Goal: Task Accomplishment & Management: Manage account settings

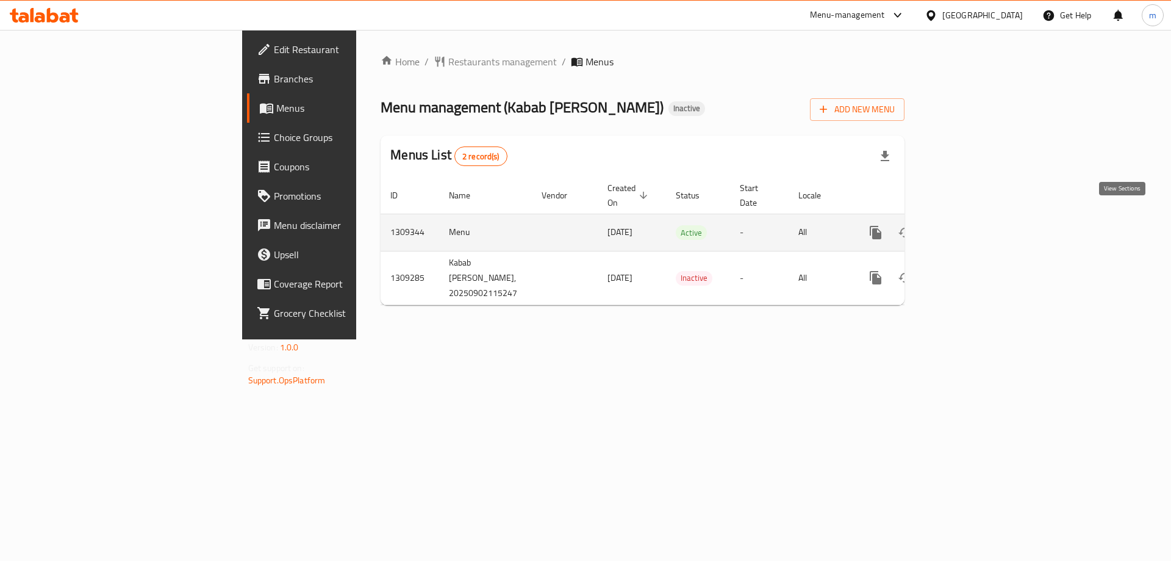
click at [978, 220] on link "enhanced table" at bounding box center [963, 232] width 29 height 29
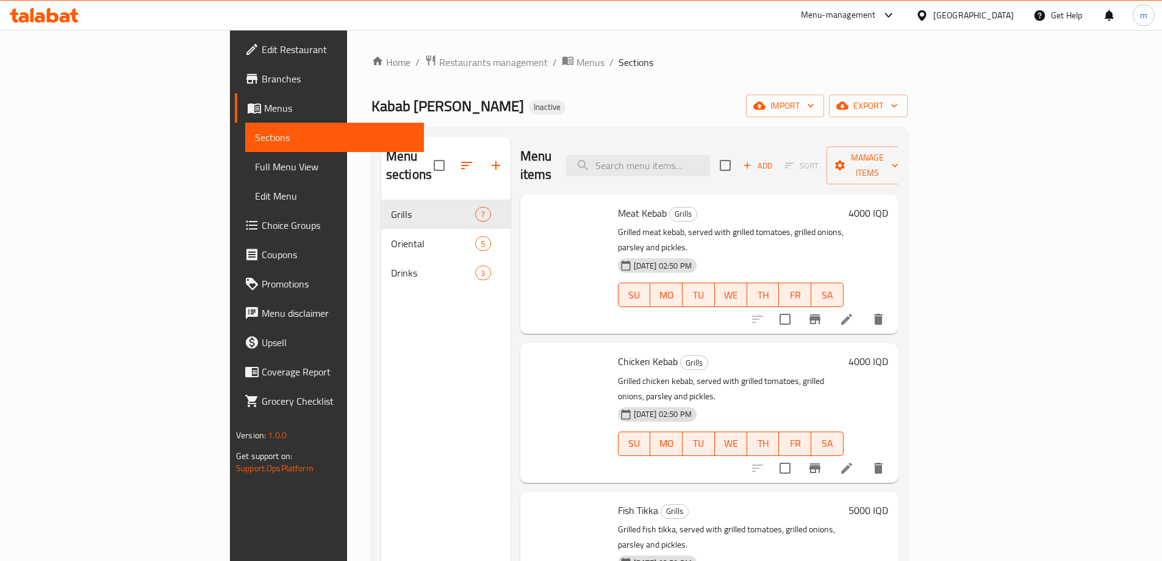
click at [255, 163] on span "Full Menu View" at bounding box center [334, 166] width 159 height 15
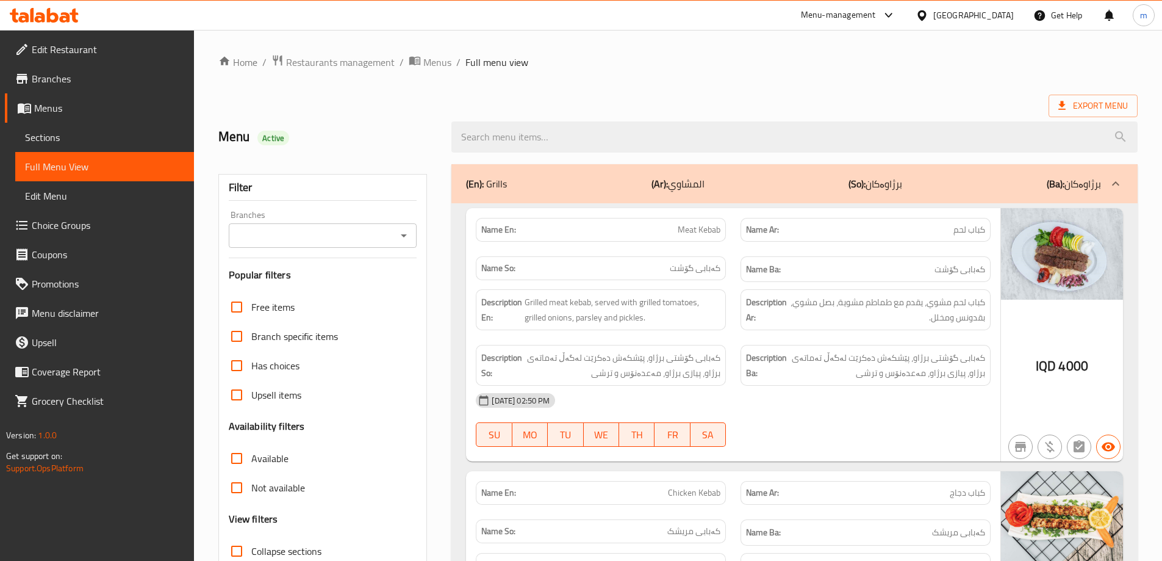
click at [37, 127] on link "Sections" at bounding box center [104, 137] width 179 height 29
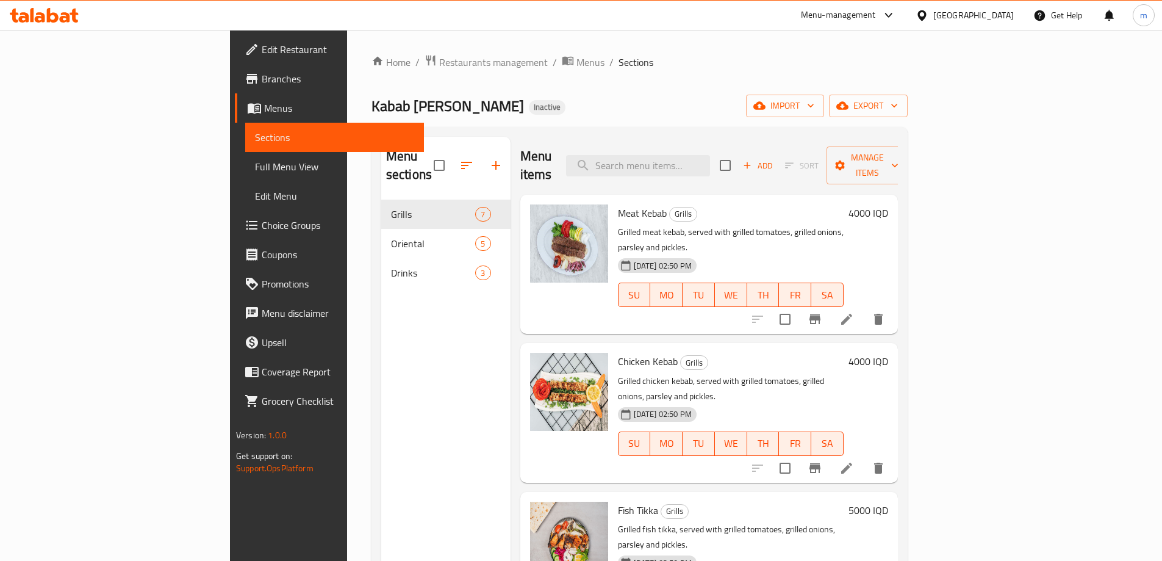
click at [255, 166] on span "Full Menu View" at bounding box center [334, 166] width 159 height 15
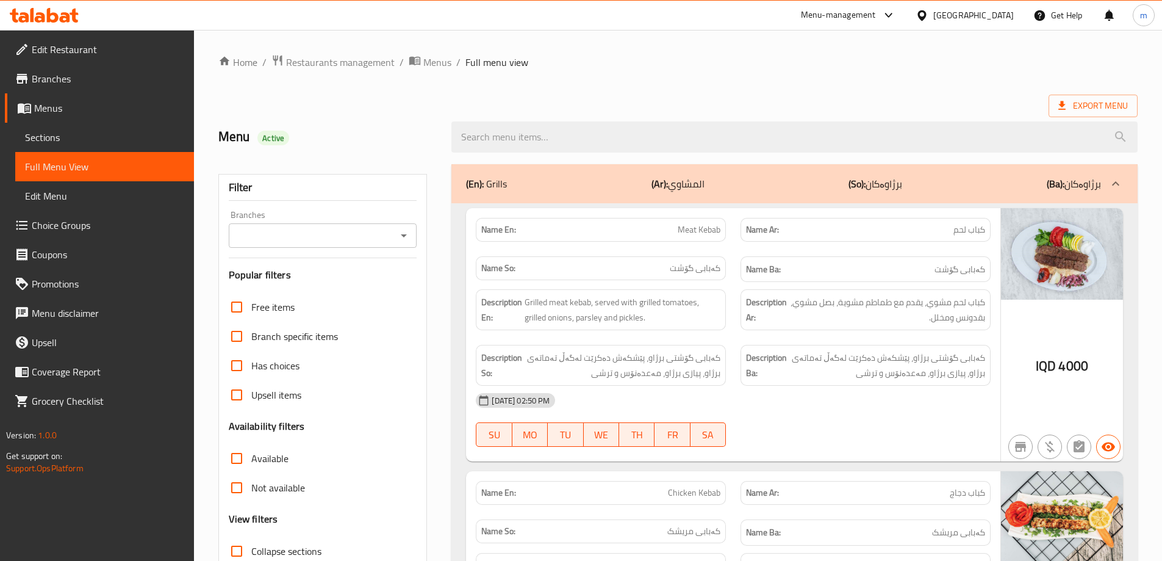
click at [403, 237] on icon "Open" at bounding box center [404, 235] width 15 height 15
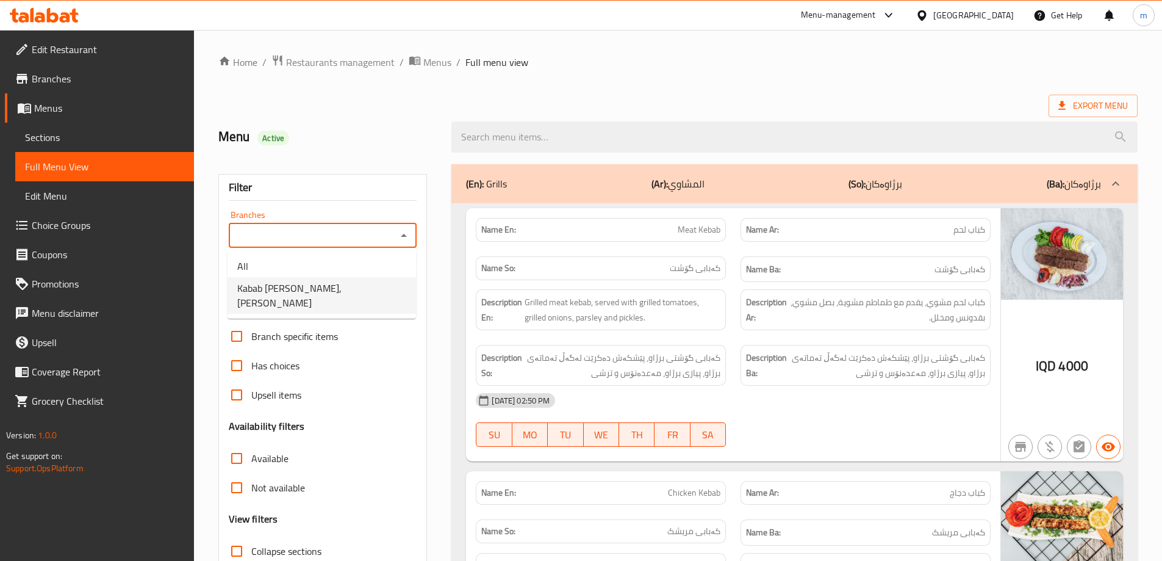
click at [340, 293] on span "Kabab [PERSON_NAME], [PERSON_NAME]" at bounding box center [321, 295] width 169 height 29
type input "Kabab [PERSON_NAME], [PERSON_NAME]"
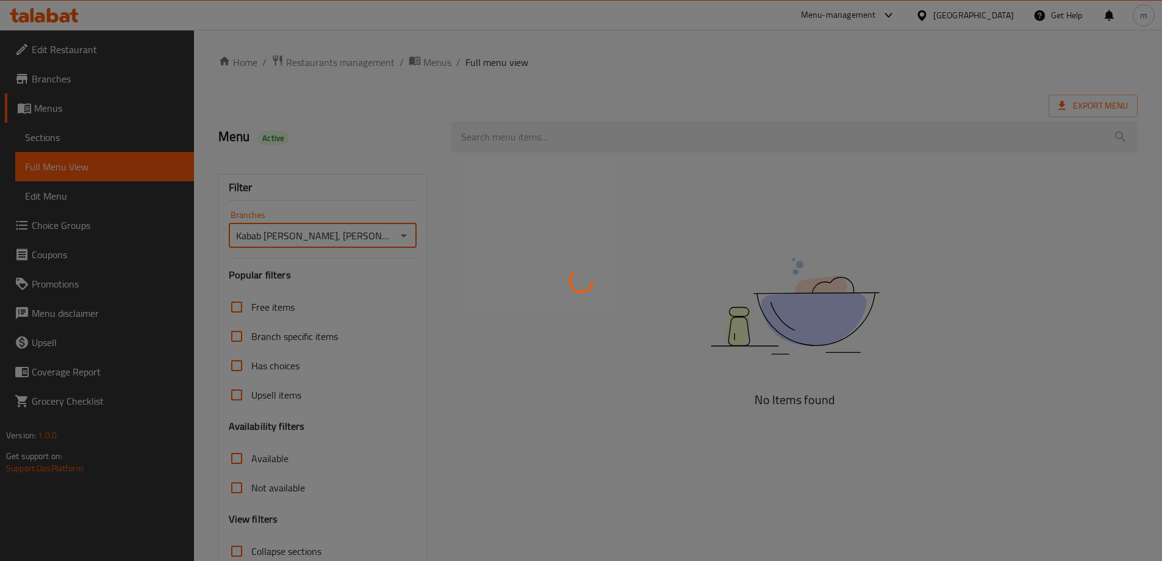
scroll to position [88, 0]
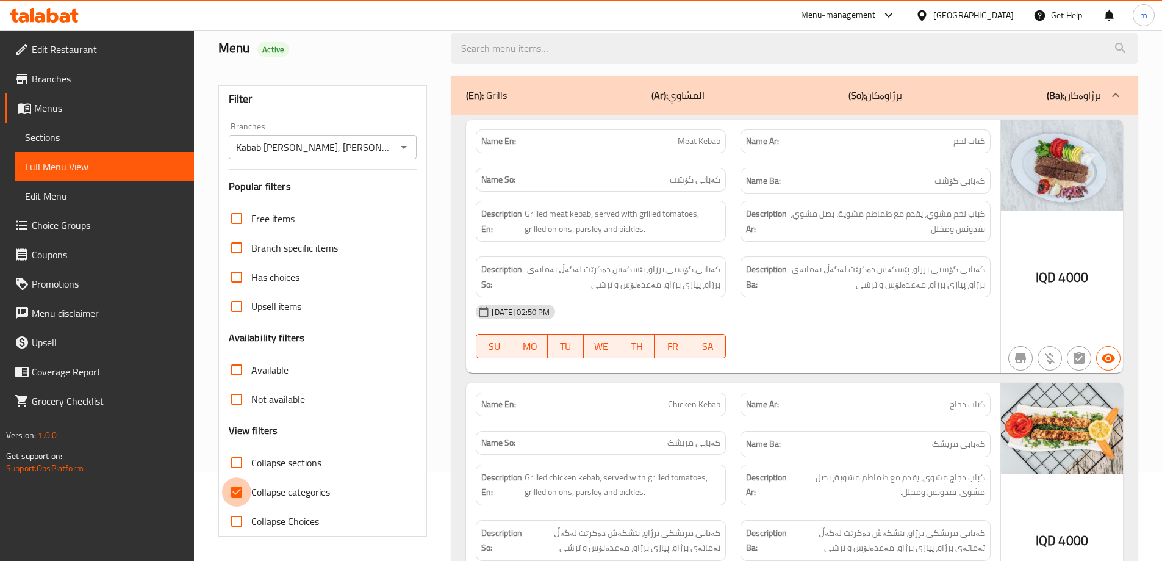
click at [234, 495] on input "Collapse categories" at bounding box center [236, 491] width 29 height 29
checkbox input "false"
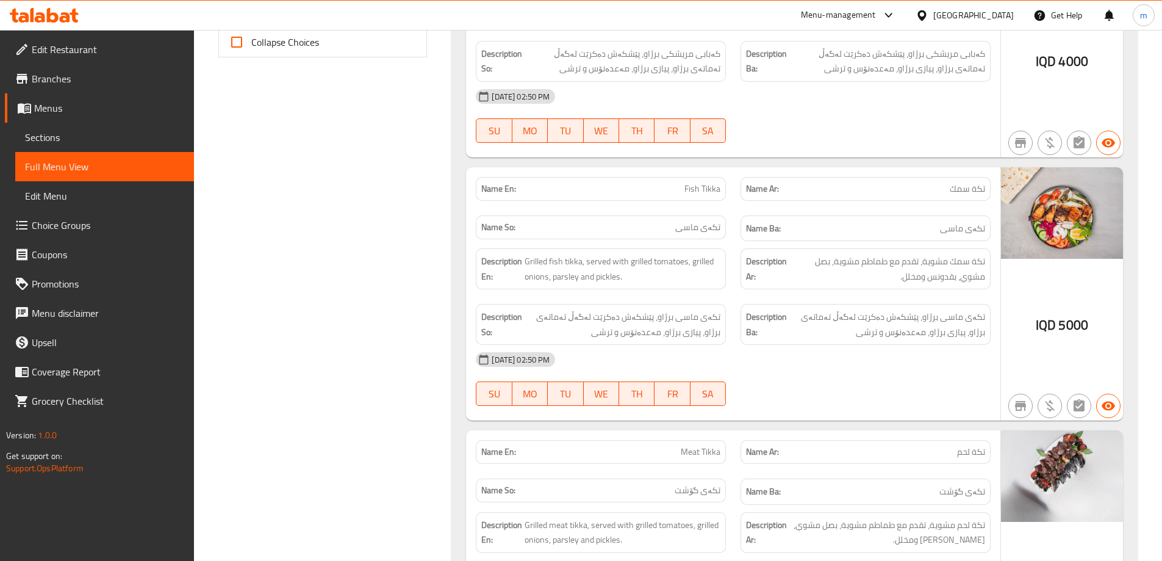
scroll to position [597, 0]
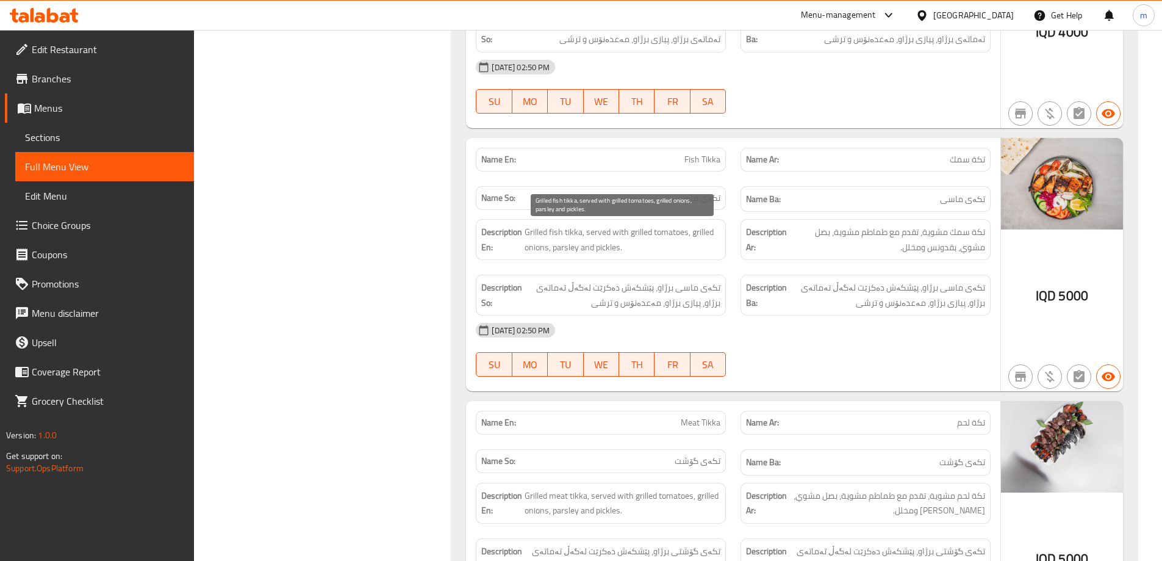
click at [573, 242] on span "Grilled fish tikka, served with grilled tomatoes, grilled onions, parsley and p…" at bounding box center [623, 239] width 196 height 30
click at [573, 240] on span "Grilled fish tikka, served with grilled tomatoes, grilled onions, parsley and p…" at bounding box center [623, 239] width 196 height 30
copy span "parsley"
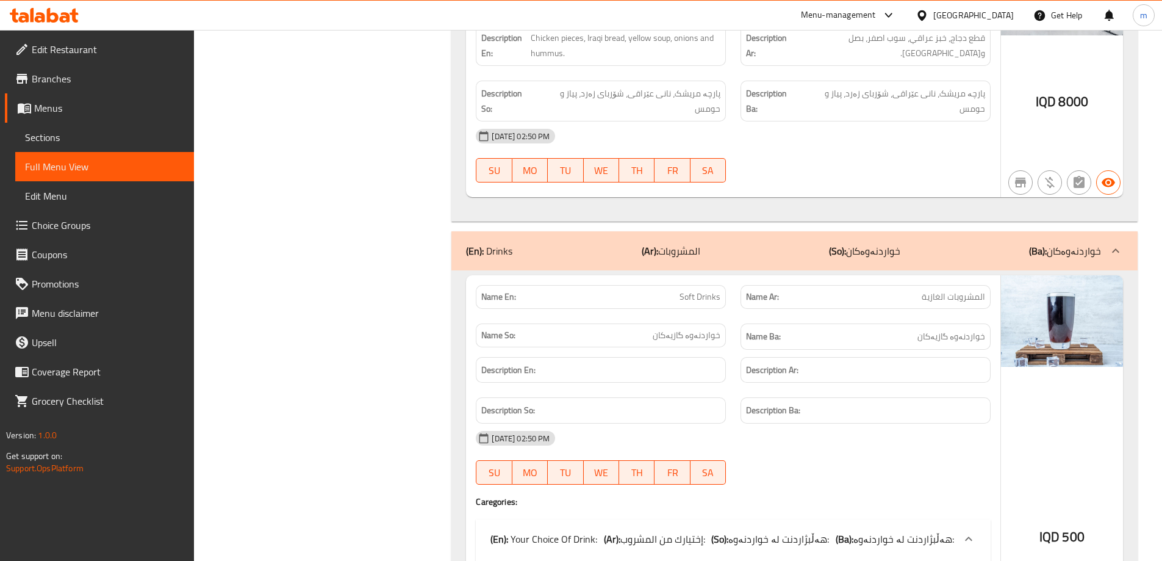
scroll to position [3138, 0]
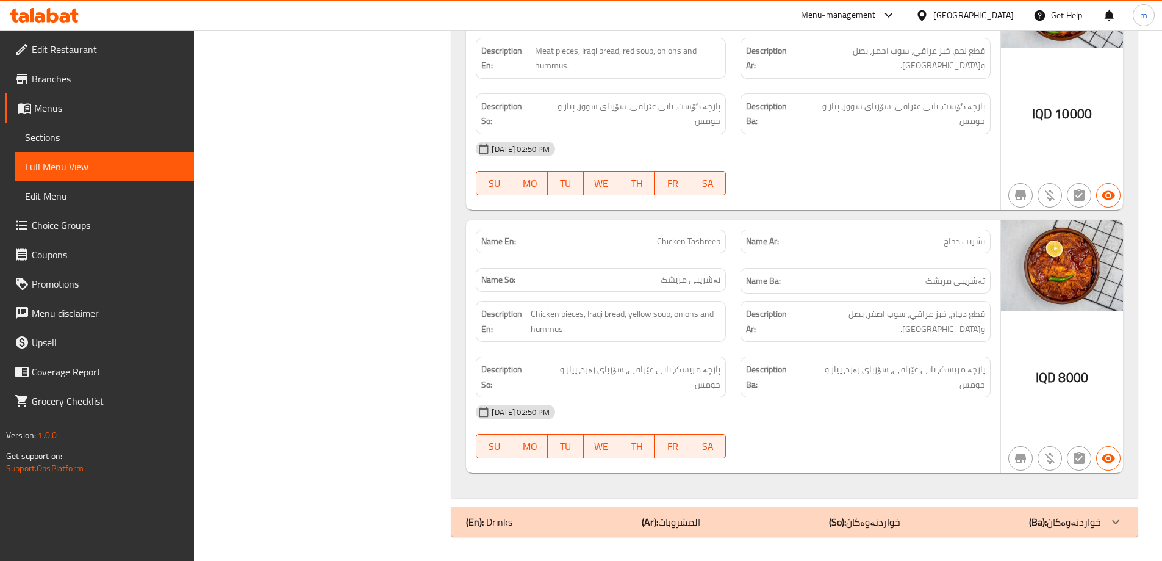
scroll to position [2893, 0]
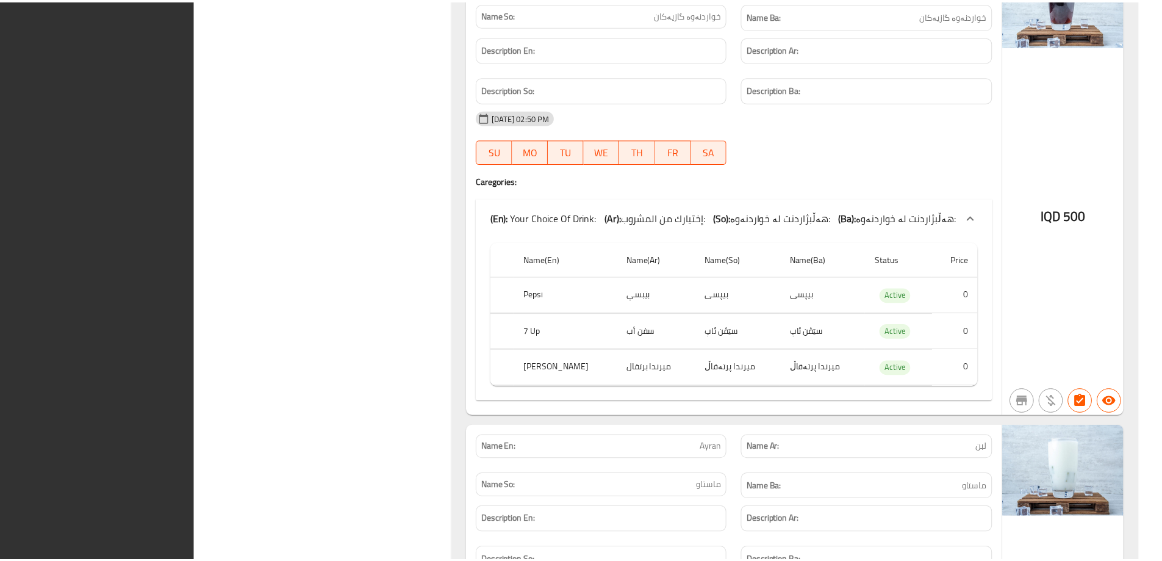
scroll to position [3844, 0]
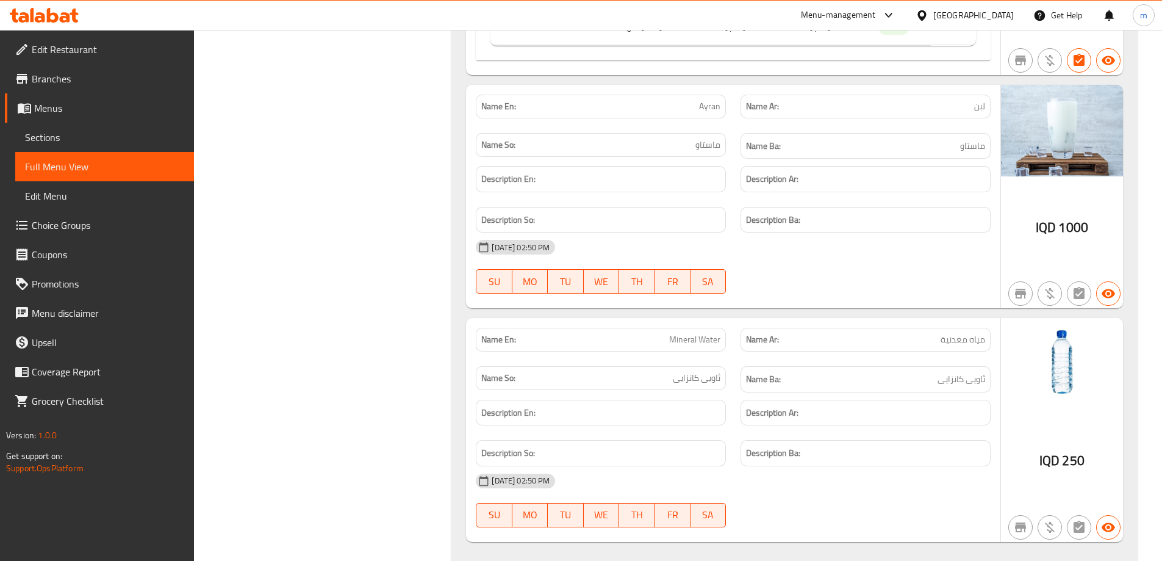
click at [59, 22] on icon at bounding box center [44, 15] width 69 height 15
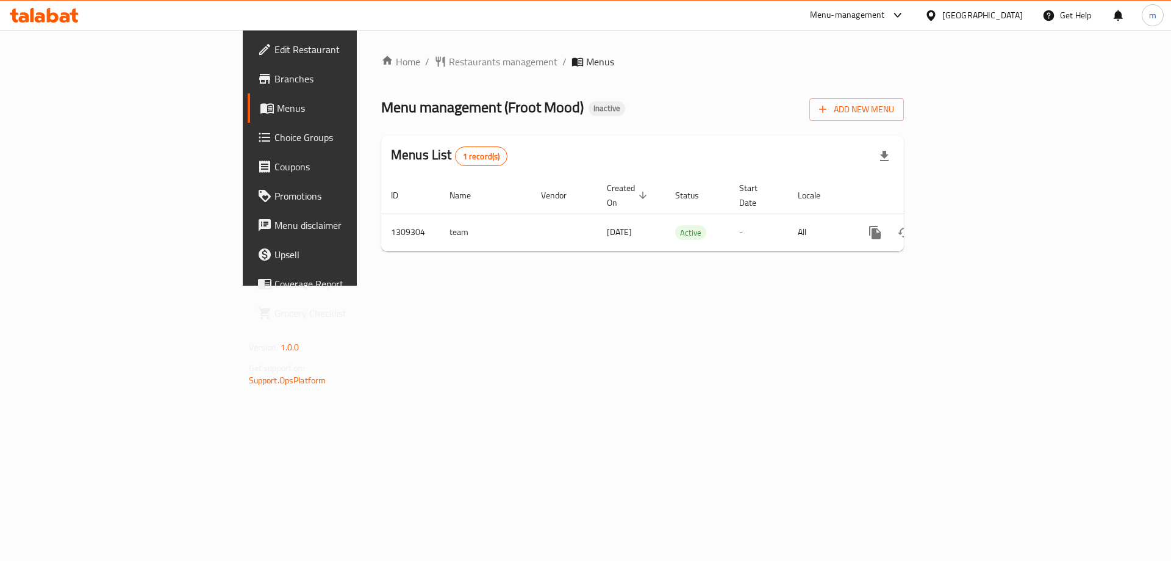
click at [875, 285] on div "Home / Restaurants management / Menus Menu management ( Froot Mood ) Inactive A…" at bounding box center [643, 158] width 572 height 256
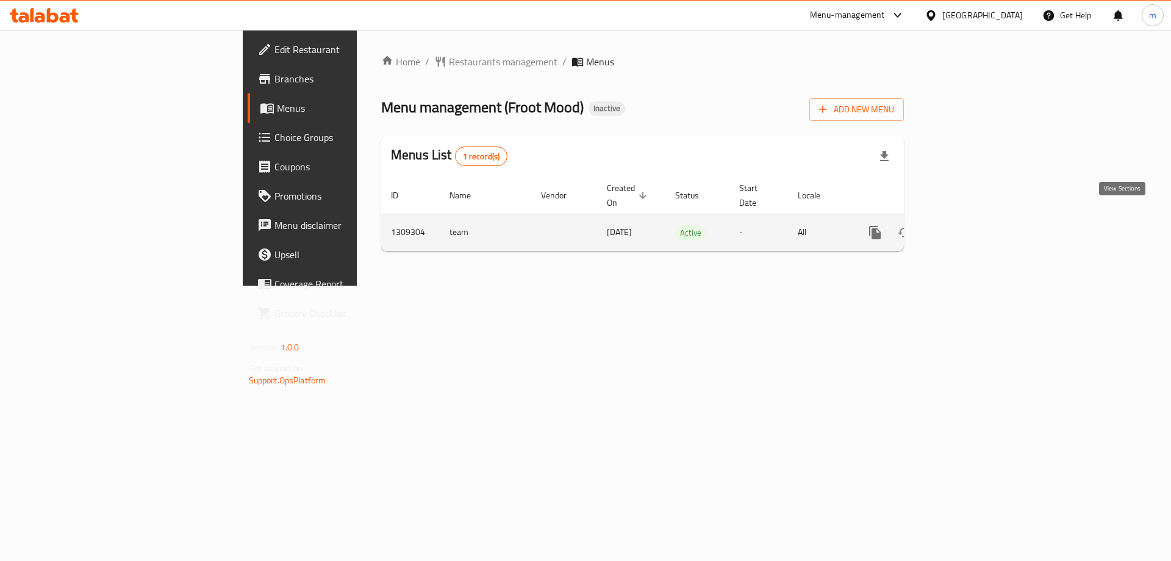
click at [971, 225] on icon "enhanced table" at bounding box center [963, 232] width 15 height 15
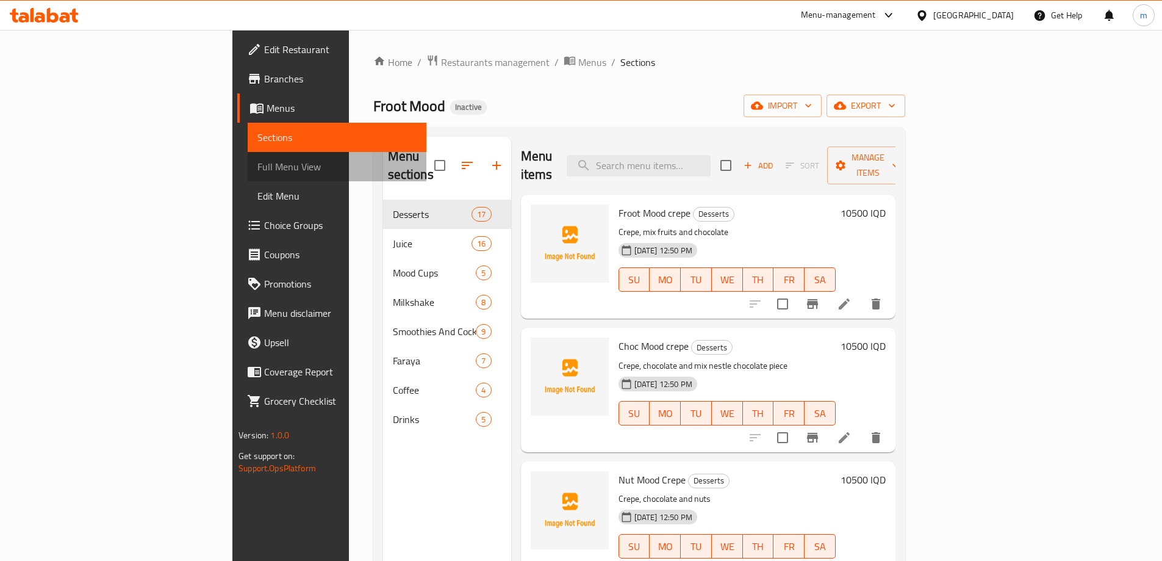
click at [248, 159] on link "Full Menu View" at bounding box center [337, 166] width 179 height 29
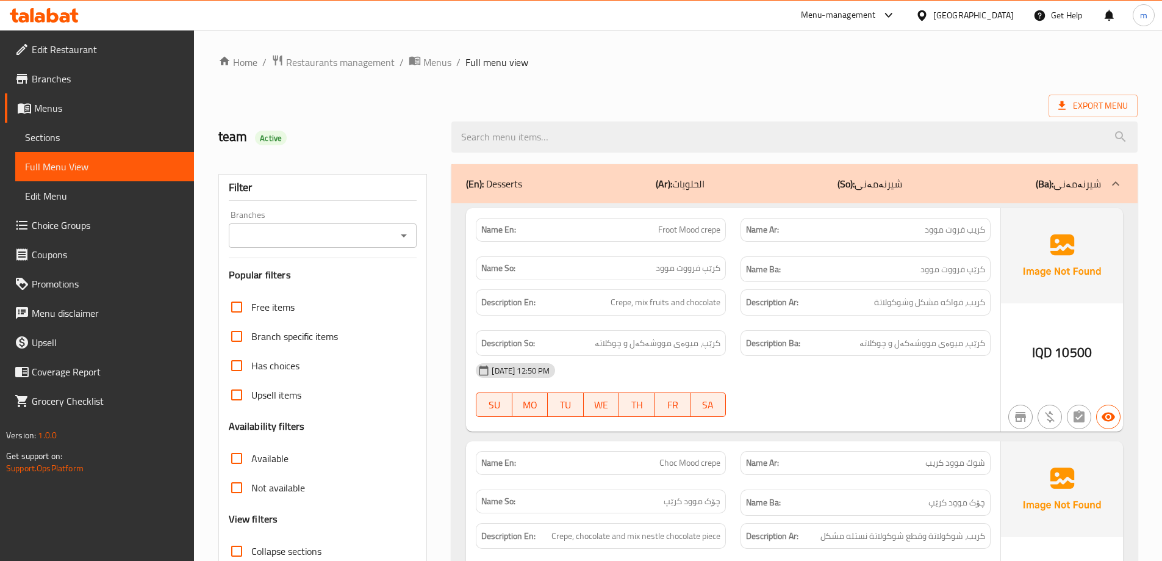
click at [402, 235] on icon "Open" at bounding box center [404, 235] width 15 height 15
click at [355, 275] on li "All" at bounding box center [322, 266] width 188 height 22
click at [403, 234] on icon "Open" at bounding box center [404, 235] width 6 height 3
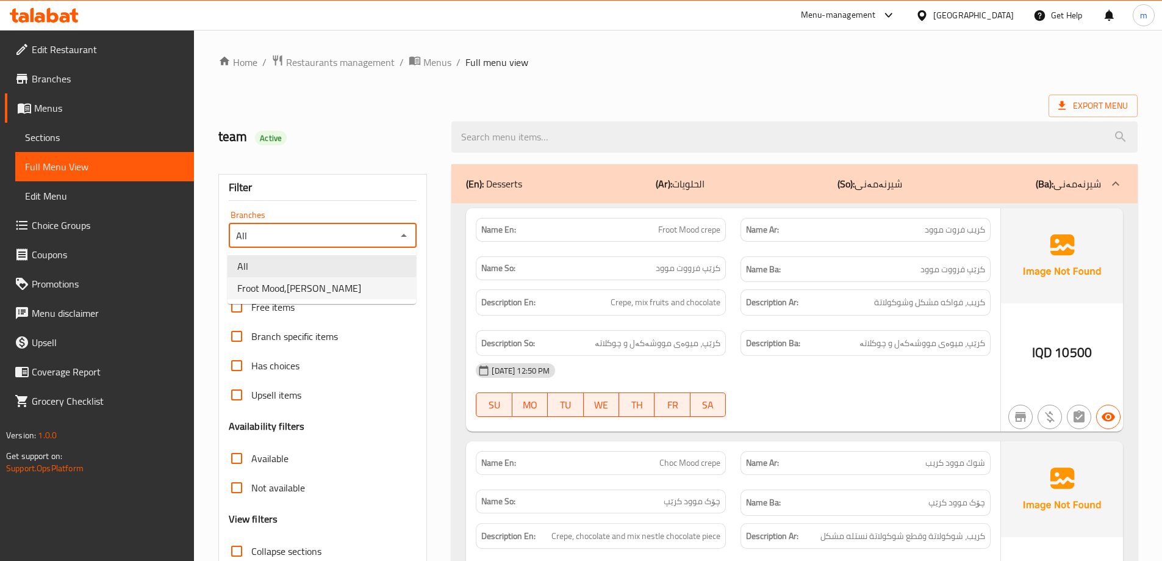
click at [357, 286] on li "Froot Mood,Ankawa" at bounding box center [322, 288] width 188 height 22
type input "Froot Mood,Ankawa"
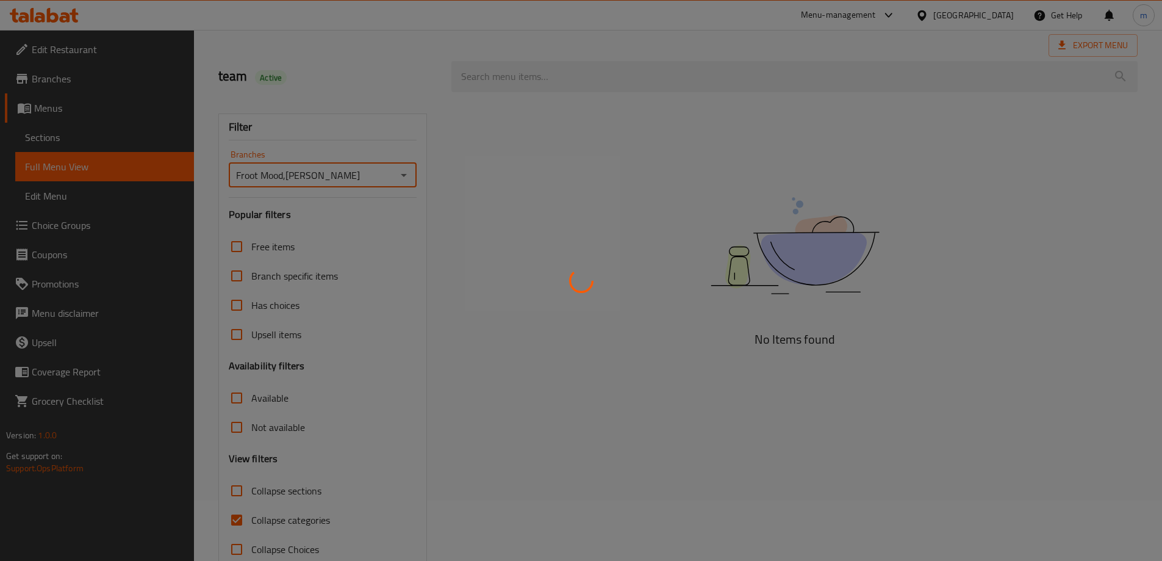
scroll to position [88, 0]
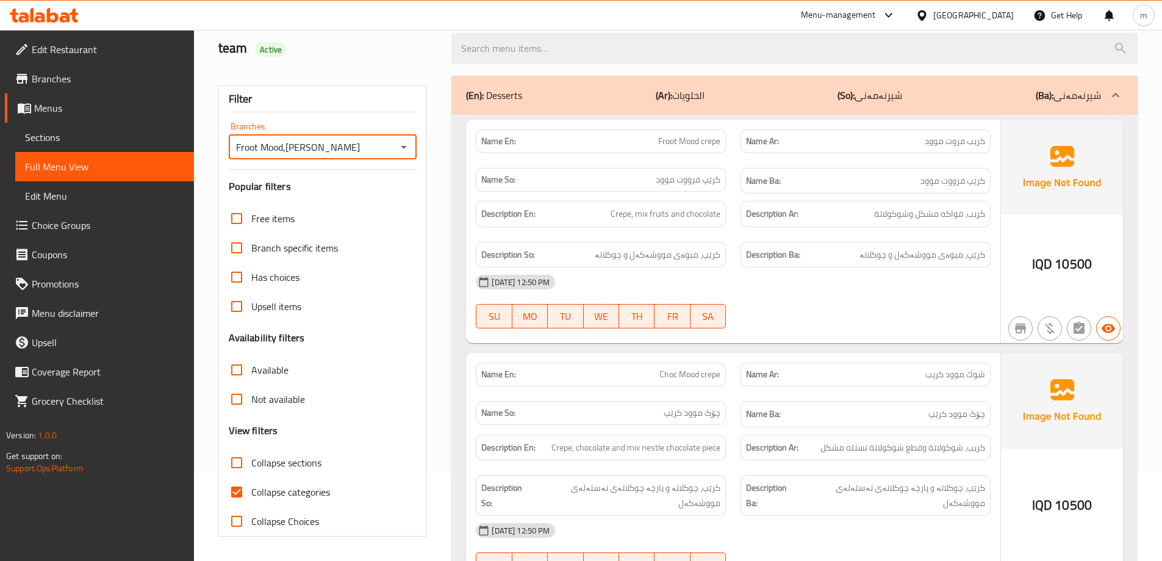
click at [260, 495] on span "Collapse categories" at bounding box center [290, 491] width 79 height 15
click at [251, 495] on input "Collapse categories" at bounding box center [236, 491] width 29 height 29
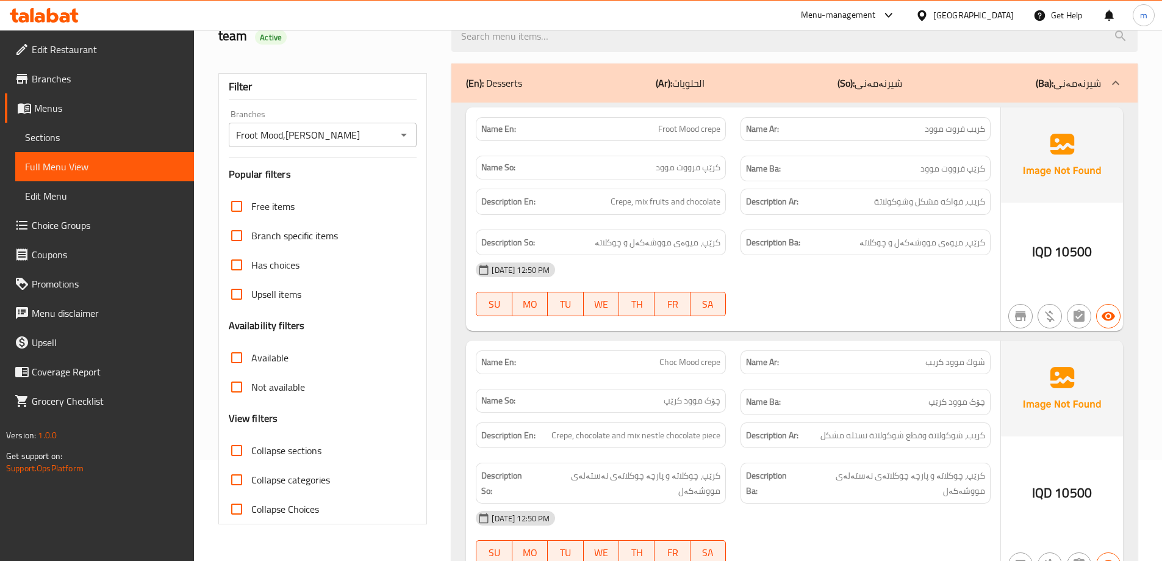
scroll to position [102, 0]
click at [248, 476] on input "Collapse categories" at bounding box center [236, 478] width 29 height 29
checkbox input "true"
click at [292, 445] on span "Collapse sections" at bounding box center [286, 449] width 70 height 15
click at [251, 445] on input "Collapse sections" at bounding box center [236, 448] width 29 height 29
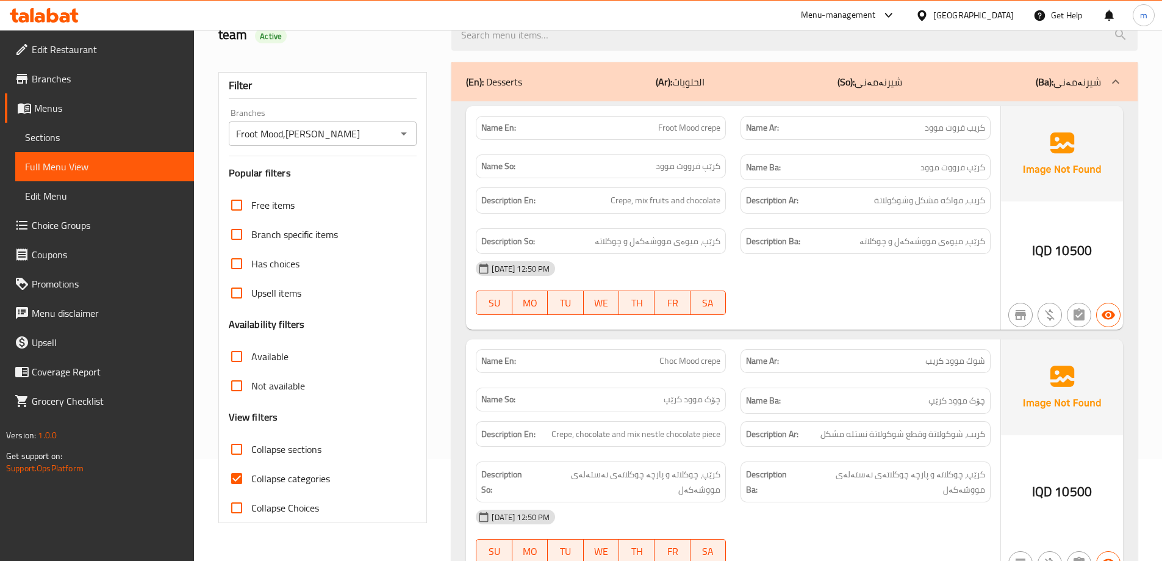
checkbox input "true"
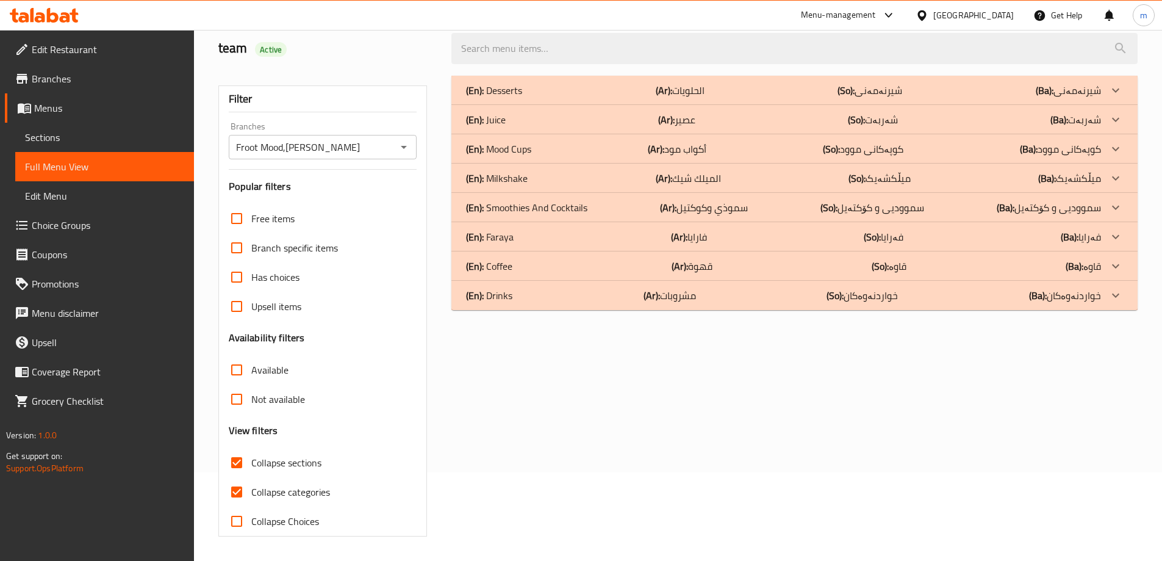
scroll to position [88, 0]
click at [291, 487] on span "Collapse categories" at bounding box center [290, 491] width 79 height 15
click at [251, 487] on input "Collapse categories" at bounding box center [236, 491] width 29 height 29
checkbox input "false"
click at [520, 98] on div "(En): Juice (Ar): عصير (So): شەربەت (Ba): شەربەت" at bounding box center [783, 90] width 635 height 15
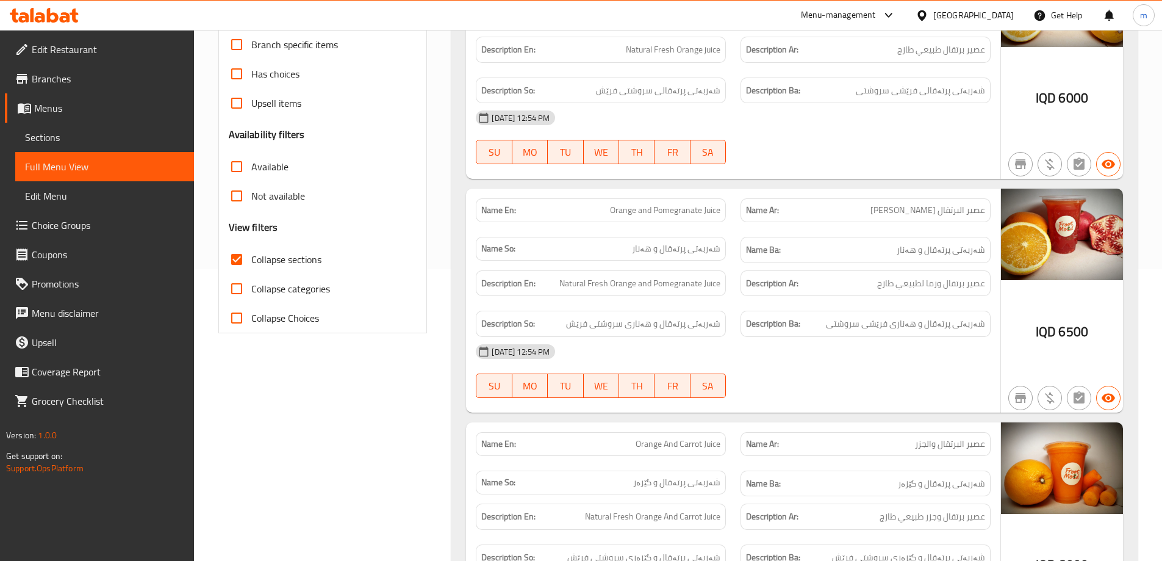
scroll to position [393, 0]
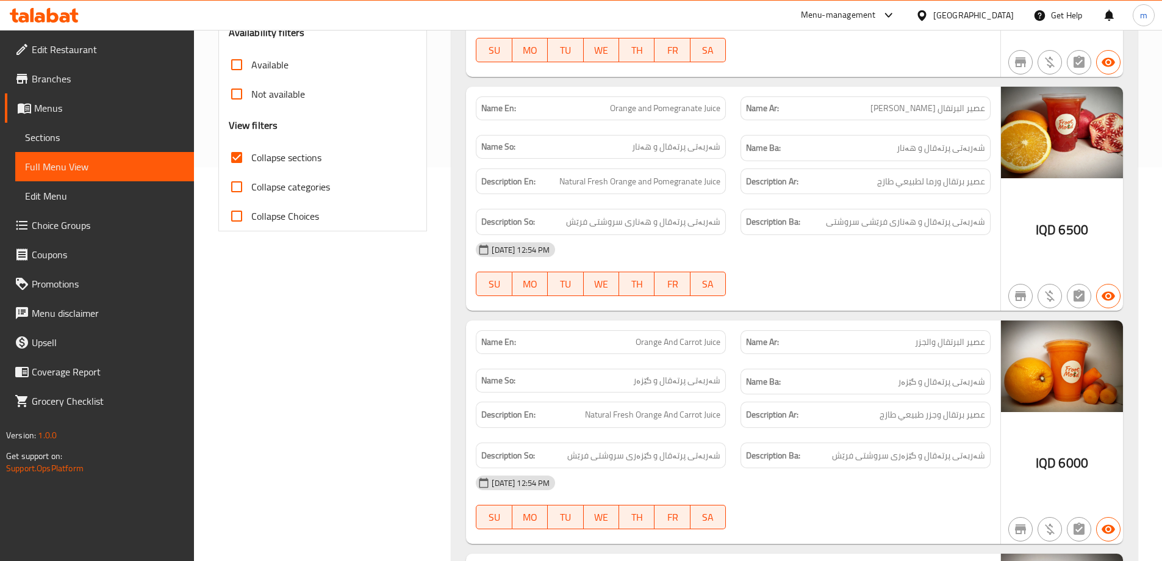
click at [707, 110] on span "Orange and Pomegranate Juice" at bounding box center [665, 108] width 110 height 13
copy span "Orange and Pomegranate Juice"
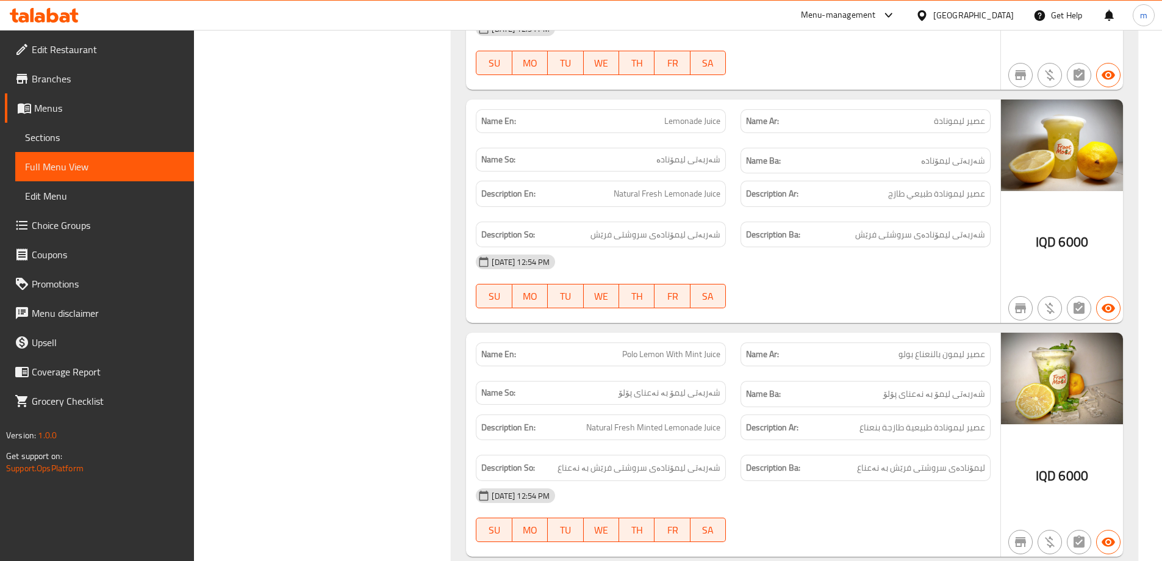
scroll to position [1105, 0]
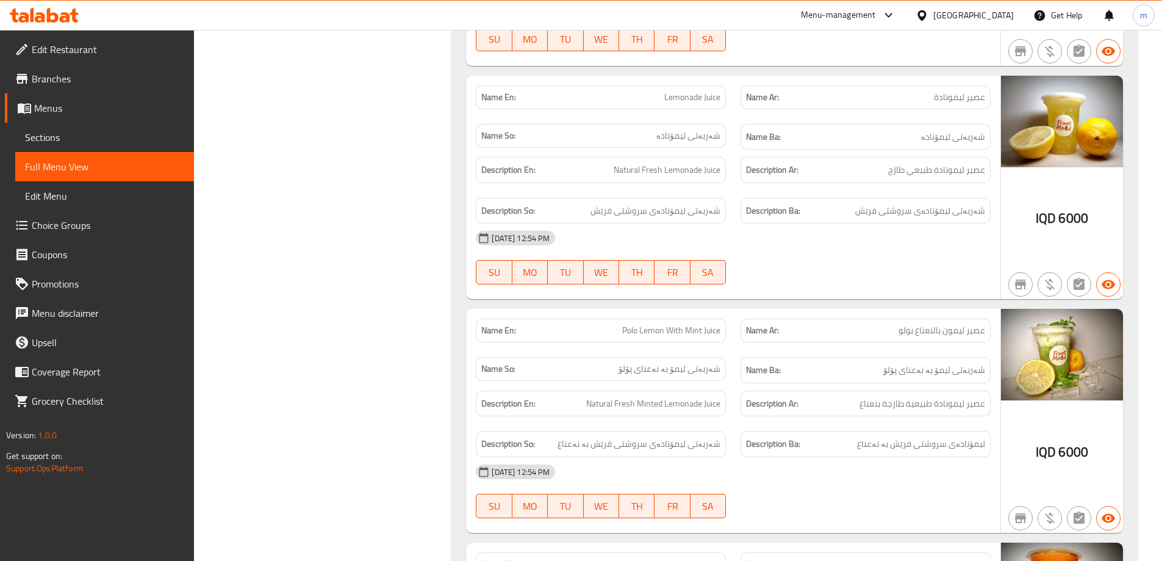
click at [706, 98] on span "Lemonade Juice" at bounding box center [692, 97] width 56 height 13
copy span "Juice"
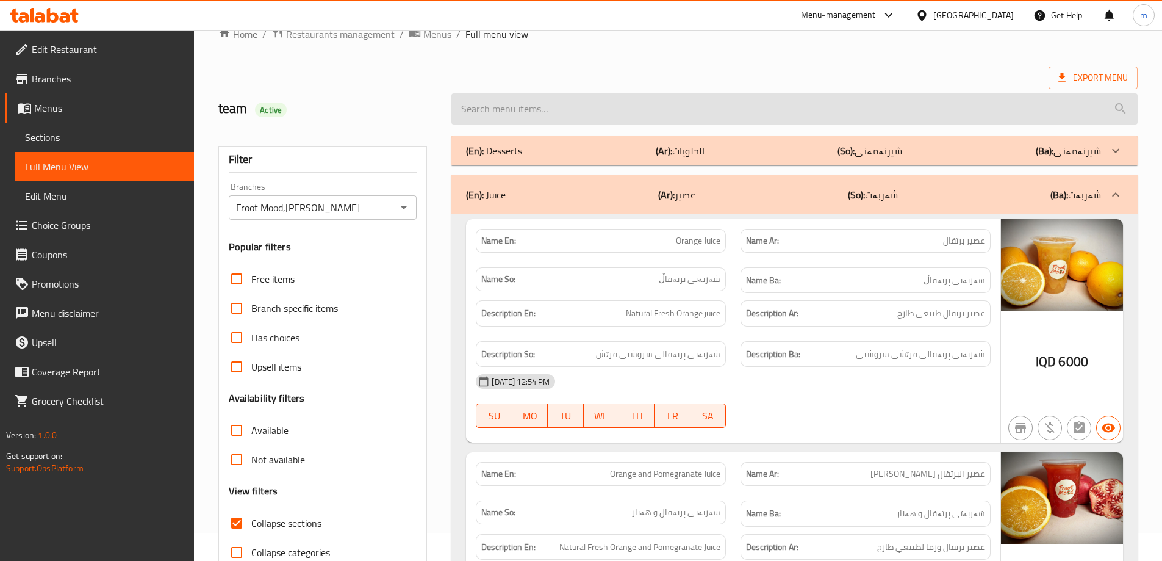
scroll to position [0, 0]
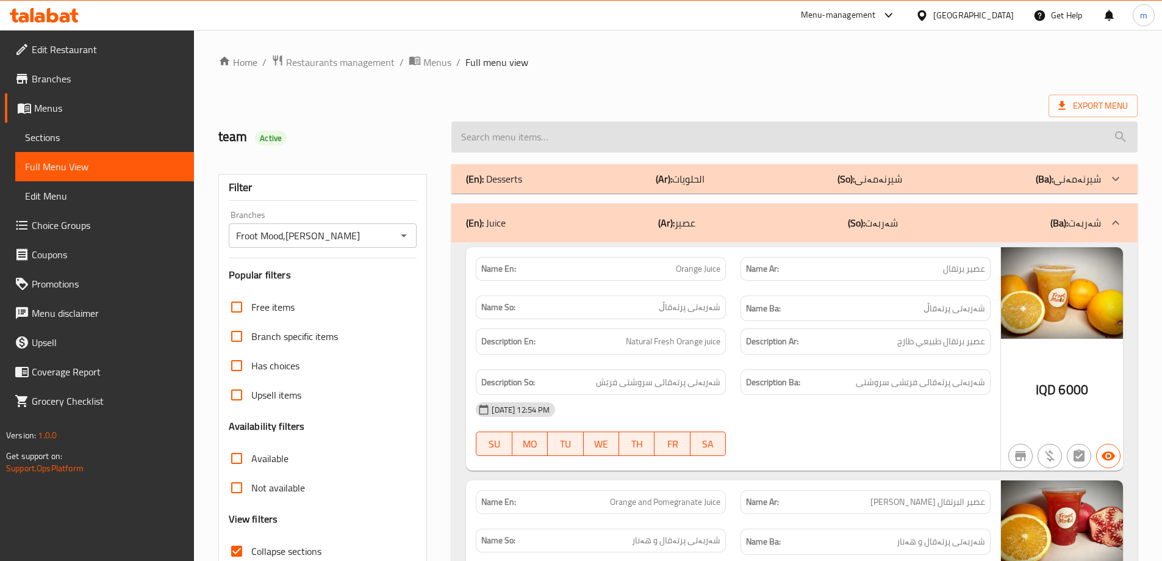
click at [575, 136] on input "search" at bounding box center [794, 136] width 686 height 31
paste input "Juice"
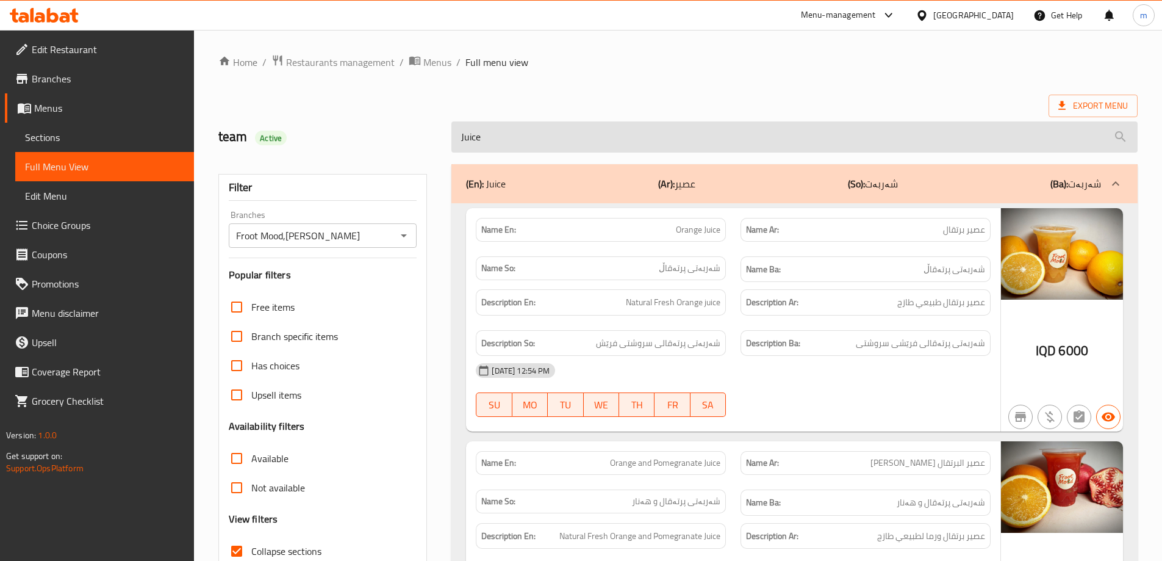
click at [561, 142] on input "Juice" at bounding box center [794, 136] width 686 height 31
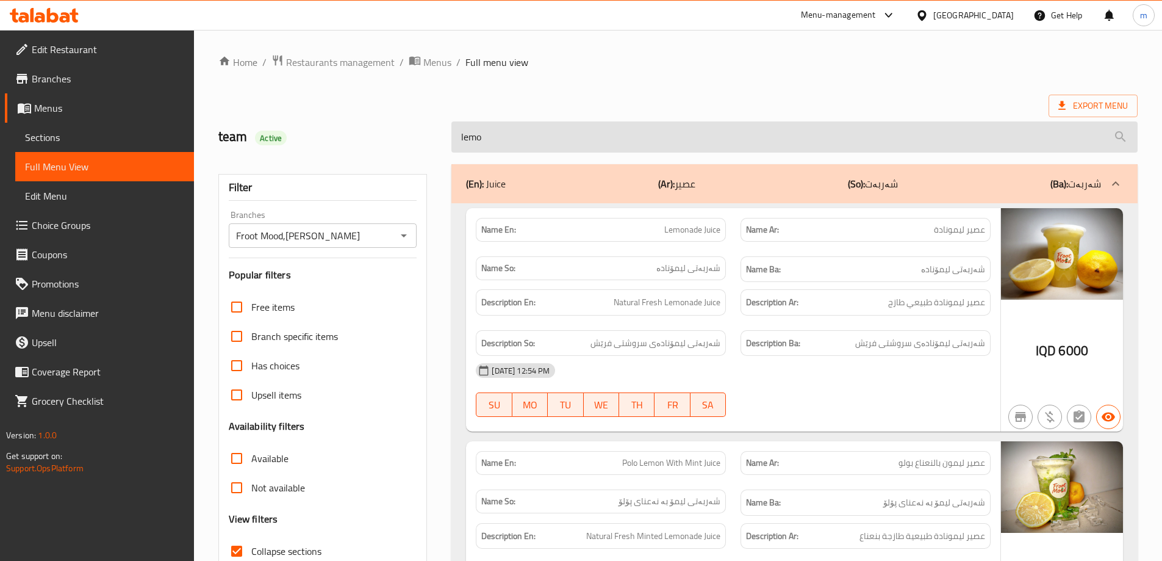
type input "lemon"
click at [594, 137] on input "lemon" at bounding box center [794, 136] width 686 height 31
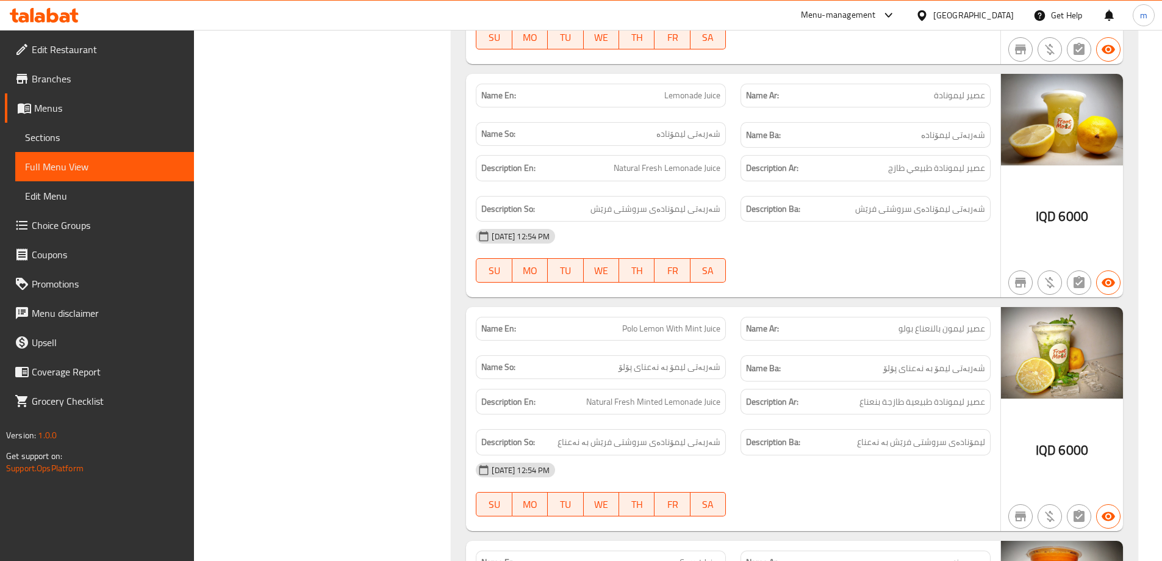
scroll to position [1118, 0]
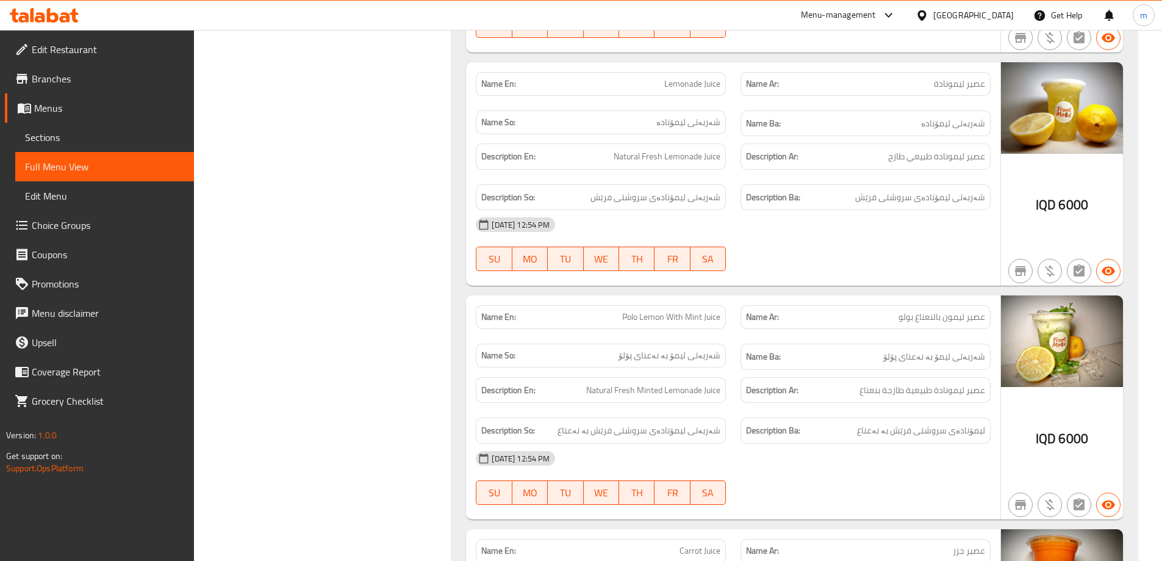
click at [953, 98] on div "Name Ar: عصير ليمونادة" at bounding box center [865, 84] width 265 height 38
click at [954, 88] on span "عصير ليمونادة" at bounding box center [959, 83] width 51 height 13
click at [955, 88] on span "عصير ليمونادة" at bounding box center [959, 83] width 51 height 13
copy span "عصير ليمونادة"
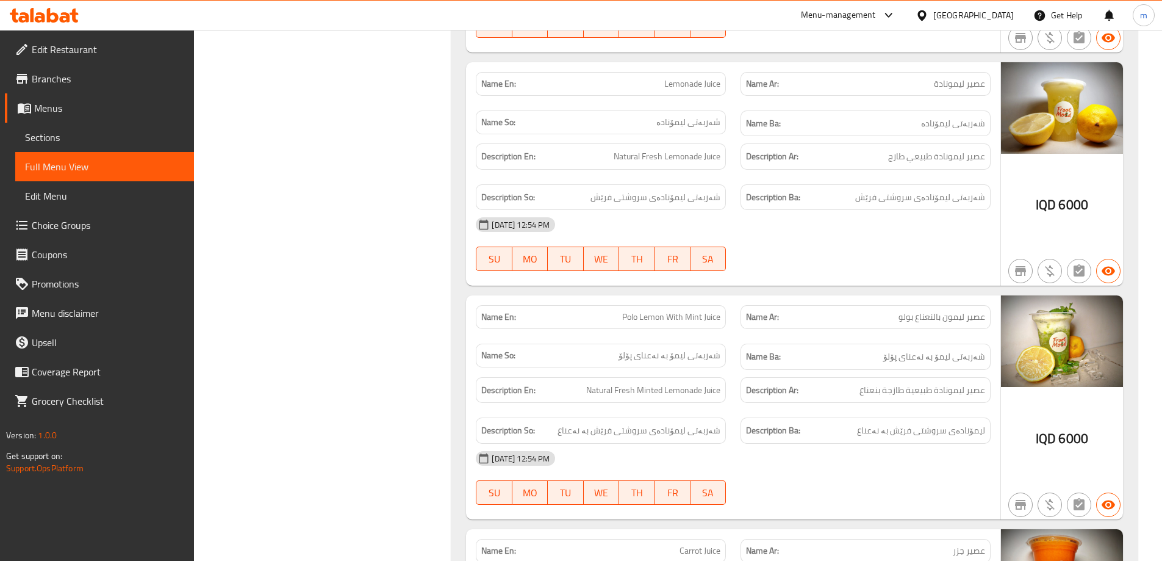
click at [720, 88] on span "Lemonade Juice" at bounding box center [692, 83] width 56 height 13
click at [709, 82] on span "Lemonade Juice" at bounding box center [692, 83] width 56 height 13
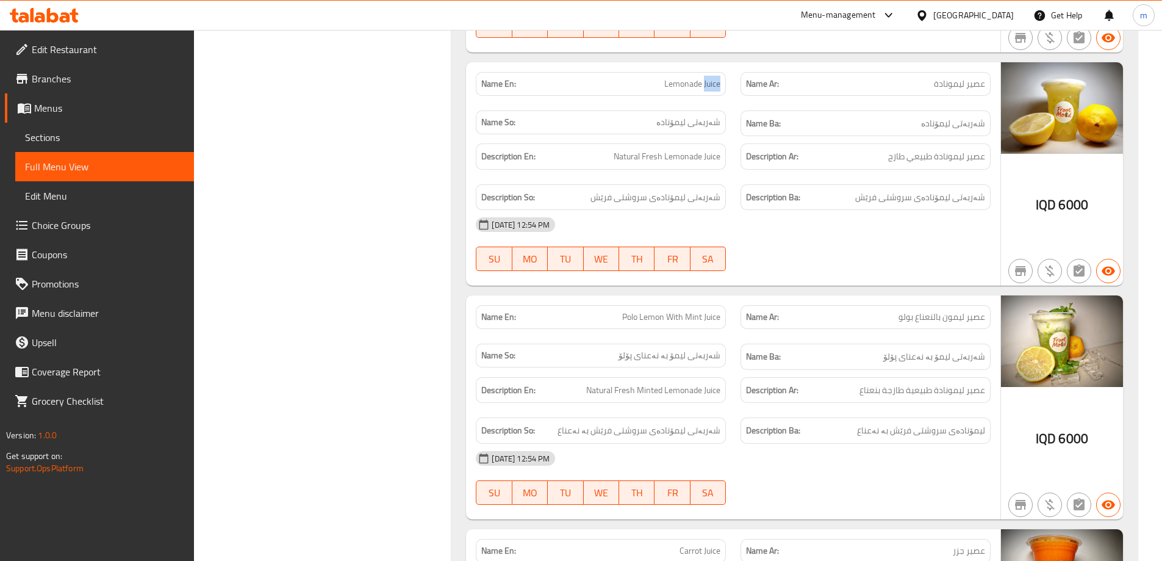
copy span "Juice"
click at [683, 89] on span "Lemonade Juice" at bounding box center [692, 83] width 56 height 13
copy span "Lemonade Juice"
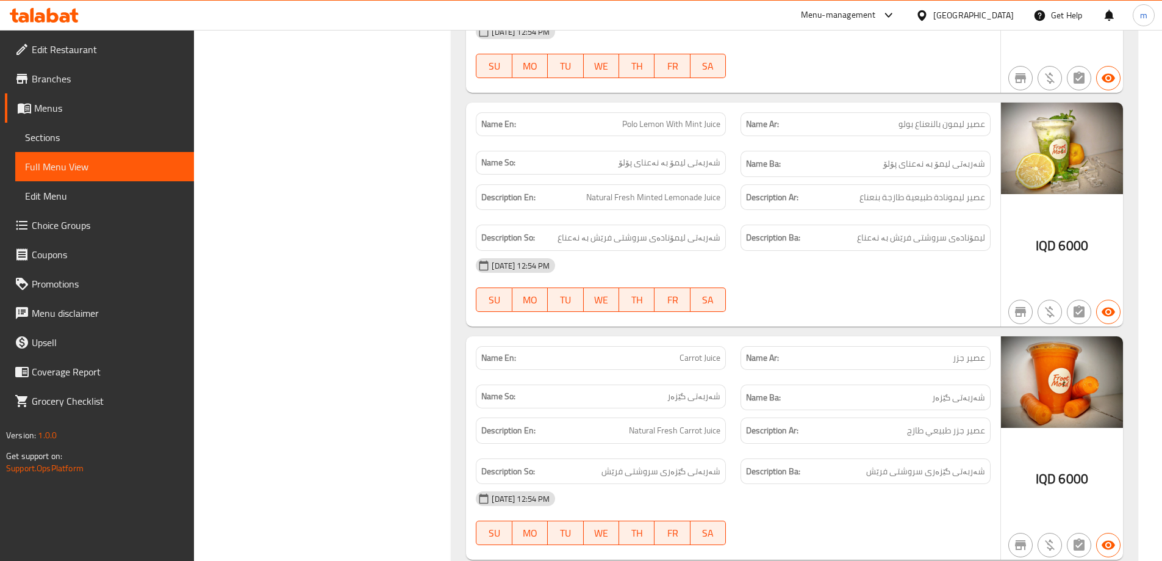
scroll to position [1322, 0]
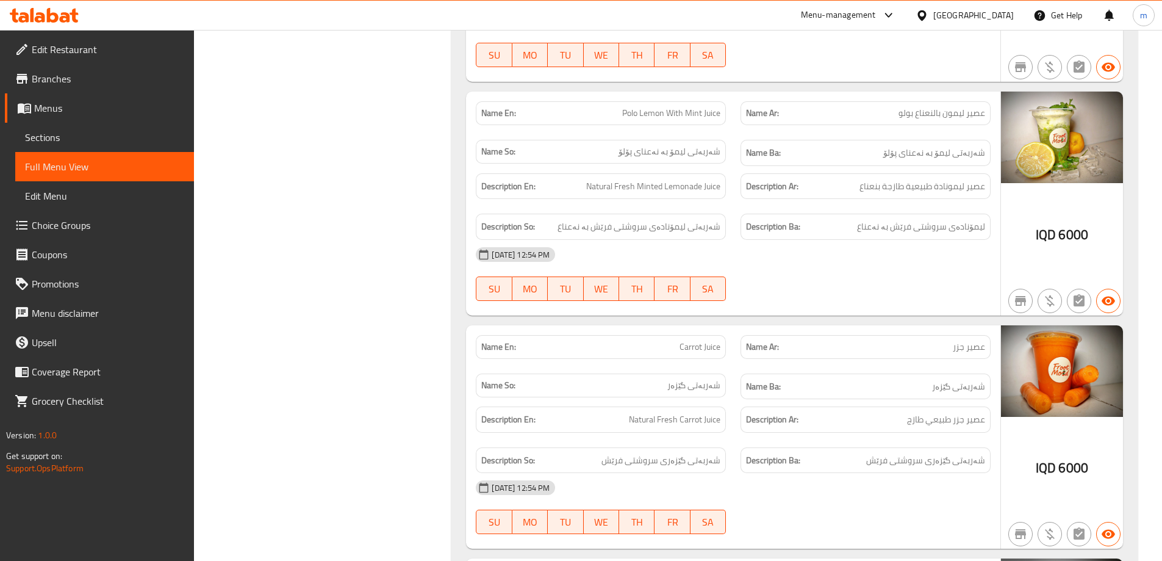
click at [635, 115] on span "Polo Lemon With Mint Juice" at bounding box center [671, 113] width 98 height 13
copy span "Polo"
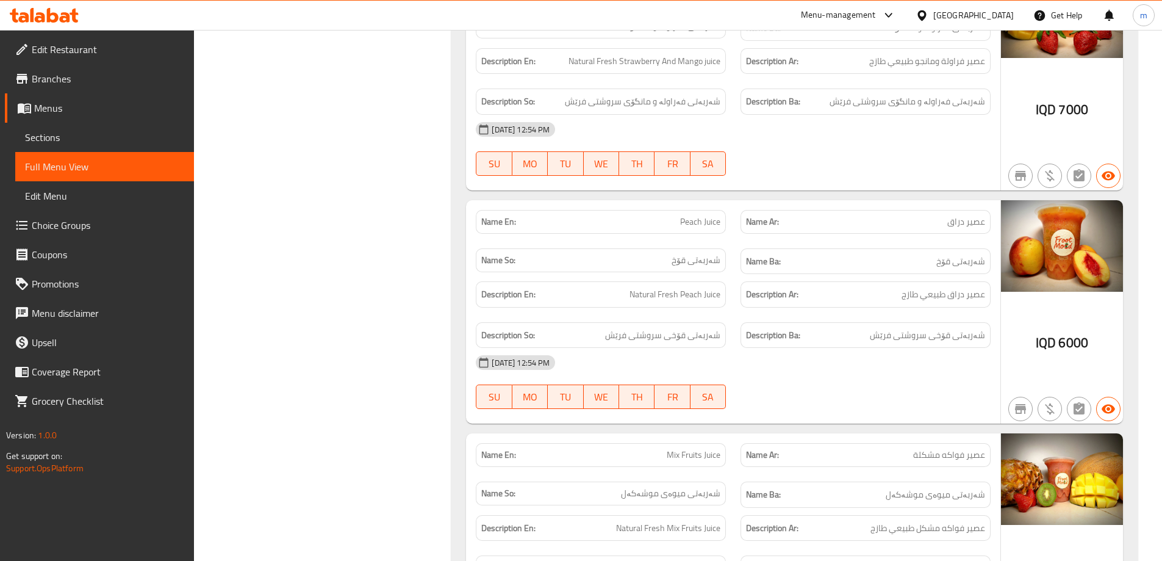
scroll to position [2948, 0]
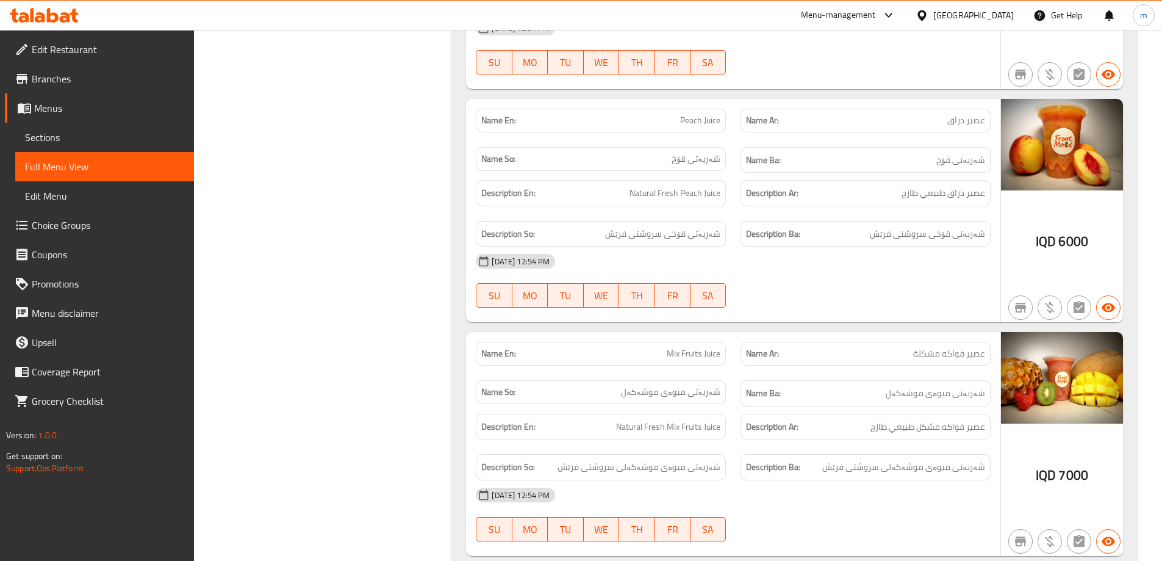
click at [958, 126] on span "عصير دراق" at bounding box center [966, 120] width 38 height 13
click at [957, 126] on span "عصير دراق" at bounding box center [966, 120] width 38 height 13
copy span "دراق"
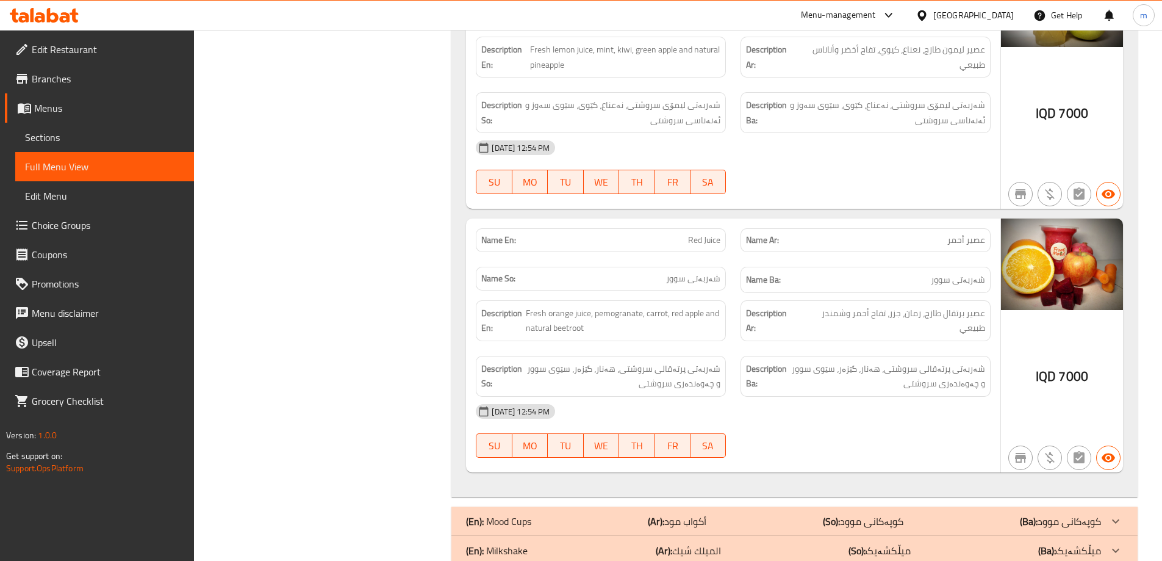
scroll to position [3704, 0]
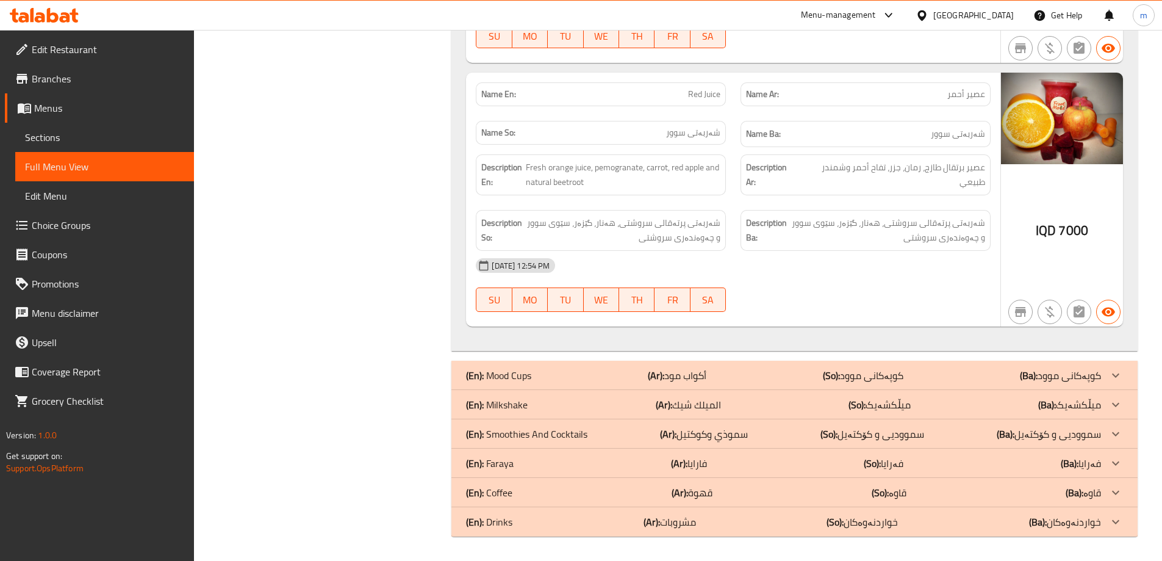
drag, startPoint x: 457, startPoint y: 137, endPoint x: 447, endPoint y: 207, distance: 70.3
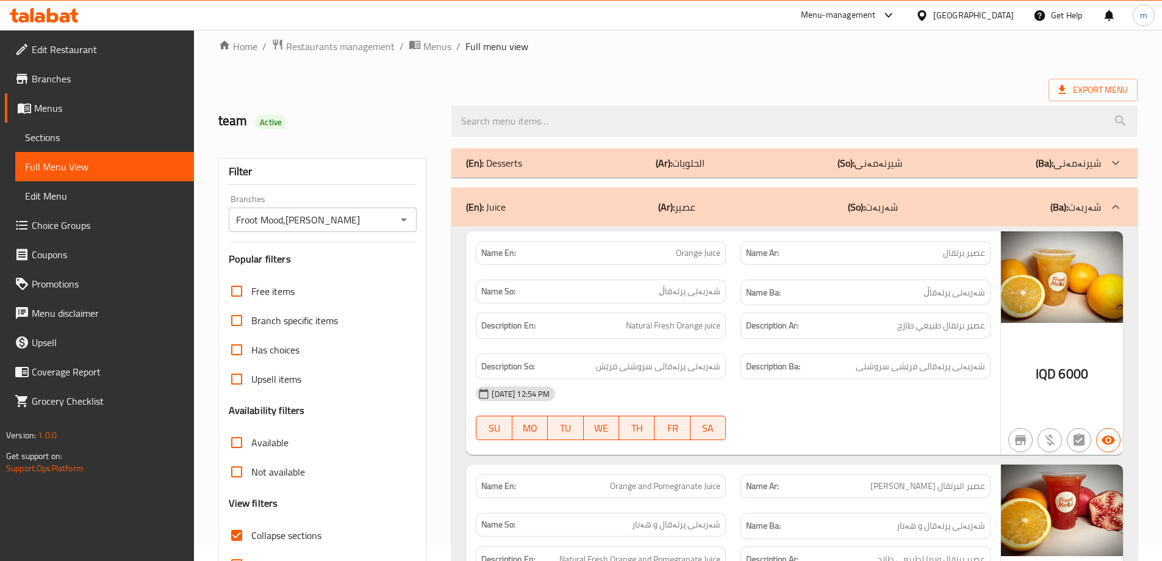
scroll to position [0, 0]
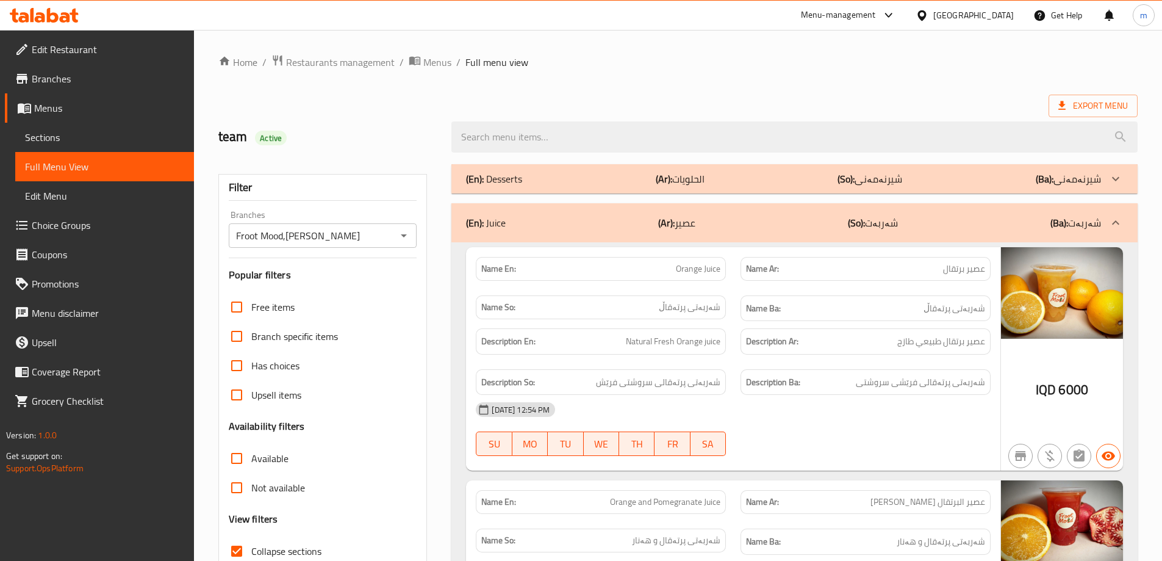
click at [488, 223] on p "(En): Juice" at bounding box center [486, 222] width 40 height 15
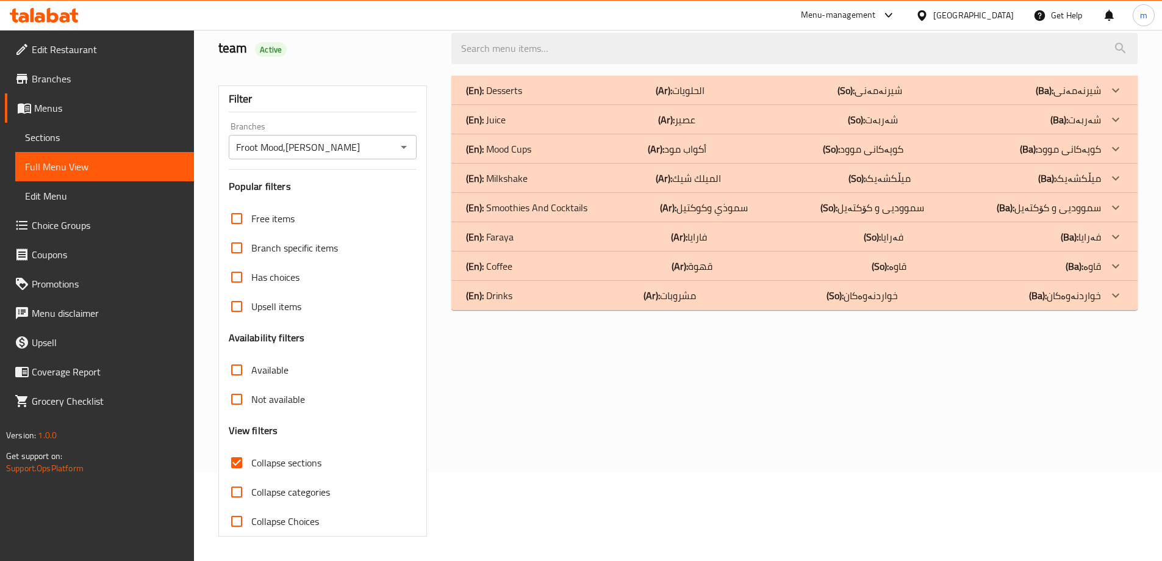
scroll to position [88, 0]
click at [655, 98] on div "(En): Smoothies And Cocktails (Ar): سموذي وكوكتيل (So): سموودیی و کۆکتەیل (Ba):…" at bounding box center [783, 90] width 635 height 15
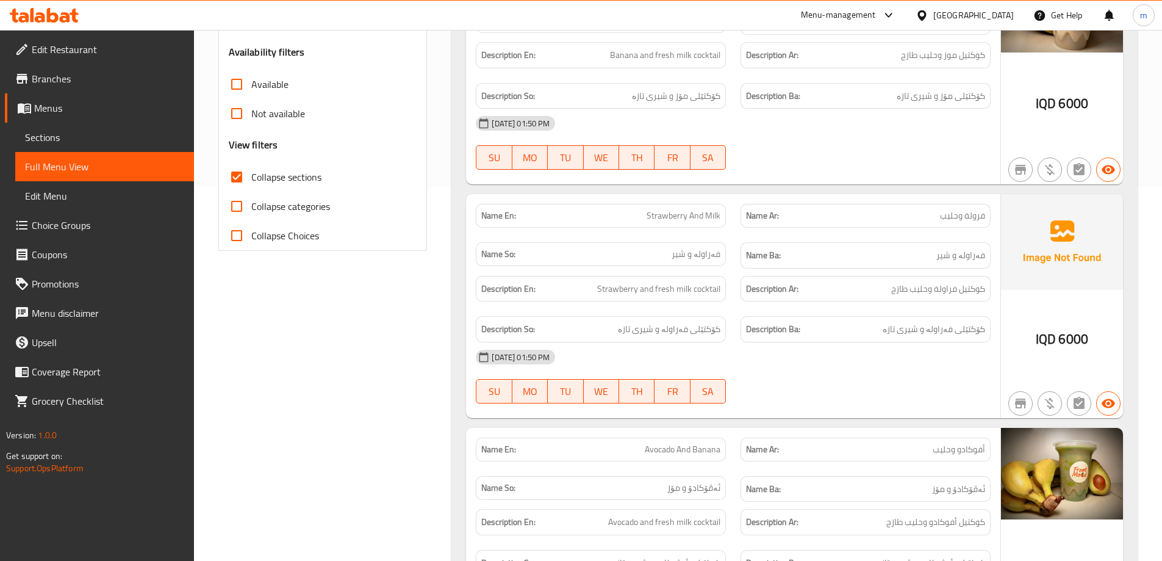
scroll to position [495, 0]
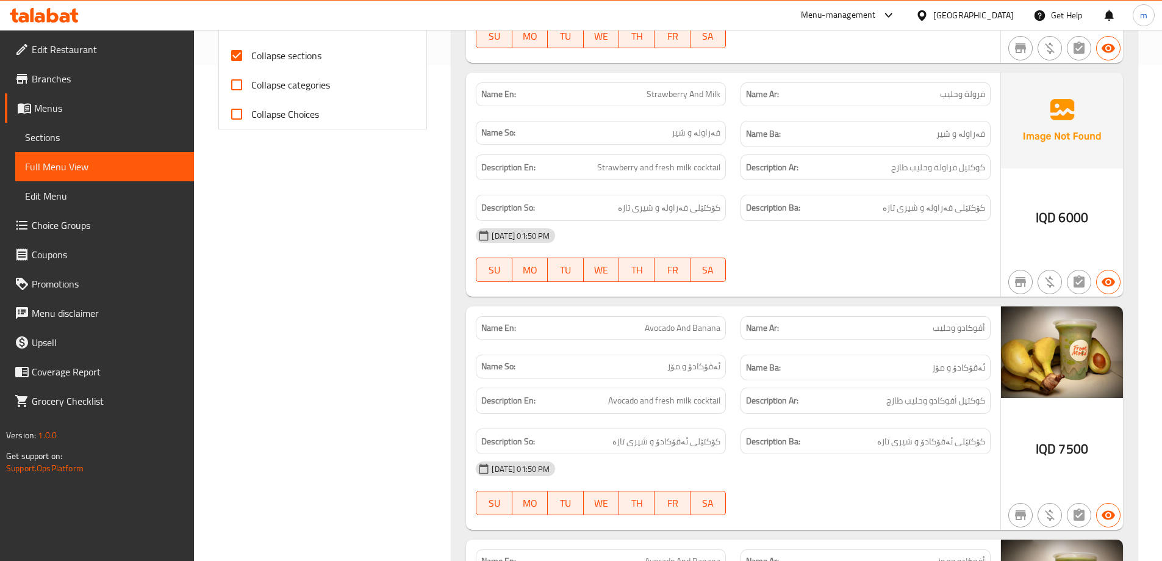
click at [683, 110] on div "Name En: Strawberry And Milk" at bounding box center [600, 94] width 265 height 38
click at [684, 99] on span "Strawberry And Milk" at bounding box center [684, 94] width 74 height 13
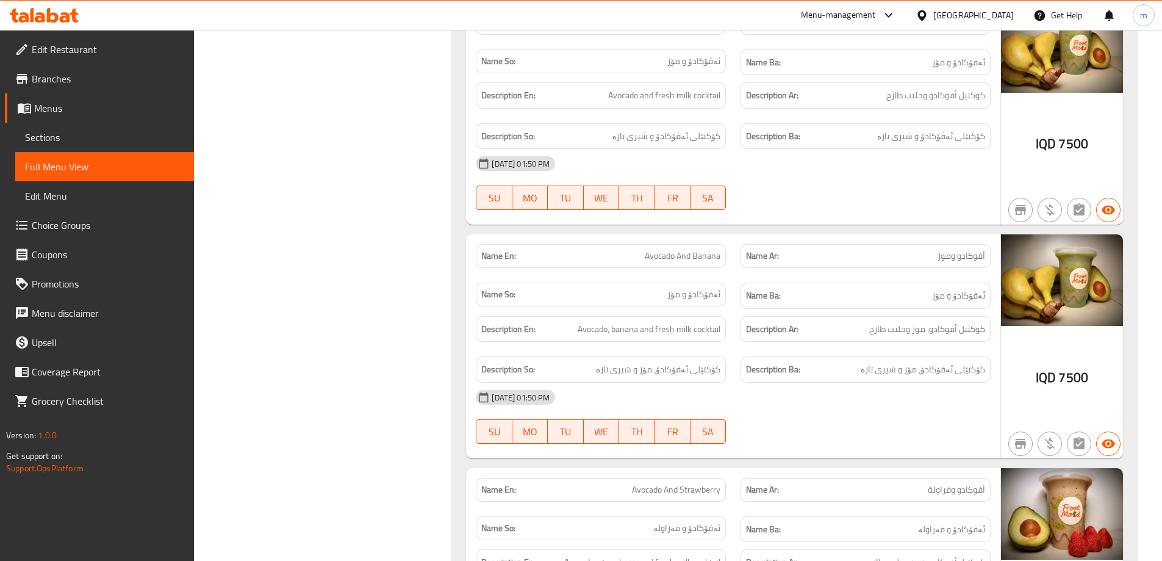
scroll to position [698, 0]
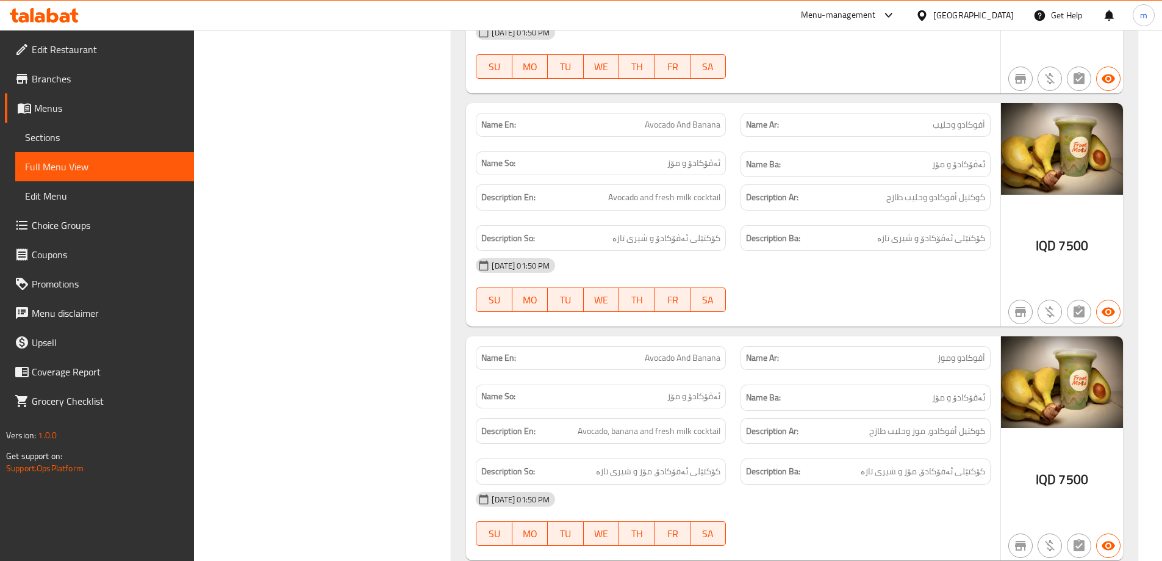
click at [943, 126] on span "أفوكادو وحليب" at bounding box center [959, 124] width 52 height 13
click at [944, 126] on span "أفوكادو وحليب" at bounding box center [959, 124] width 52 height 13
click at [938, 166] on span "ئەڤۆکادۆ و مۆز" at bounding box center [958, 164] width 53 height 15
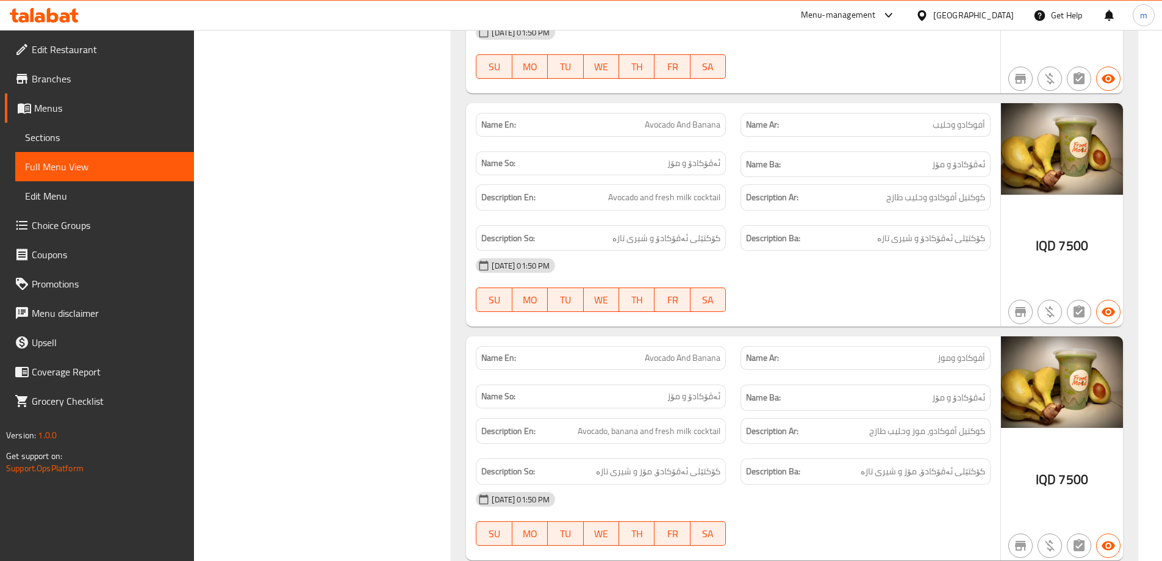
click at [711, 120] on span "Avocado And Banana" at bounding box center [683, 124] width 76 height 13
drag, startPoint x: 786, startPoint y: 258, endPoint x: 794, endPoint y: 386, distance: 127.8
click at [786, 257] on div "02-09-2025 01:50 PM" at bounding box center [732, 265] width 529 height 29
click at [656, 130] on span "Avocado And Banana" at bounding box center [683, 124] width 76 height 13
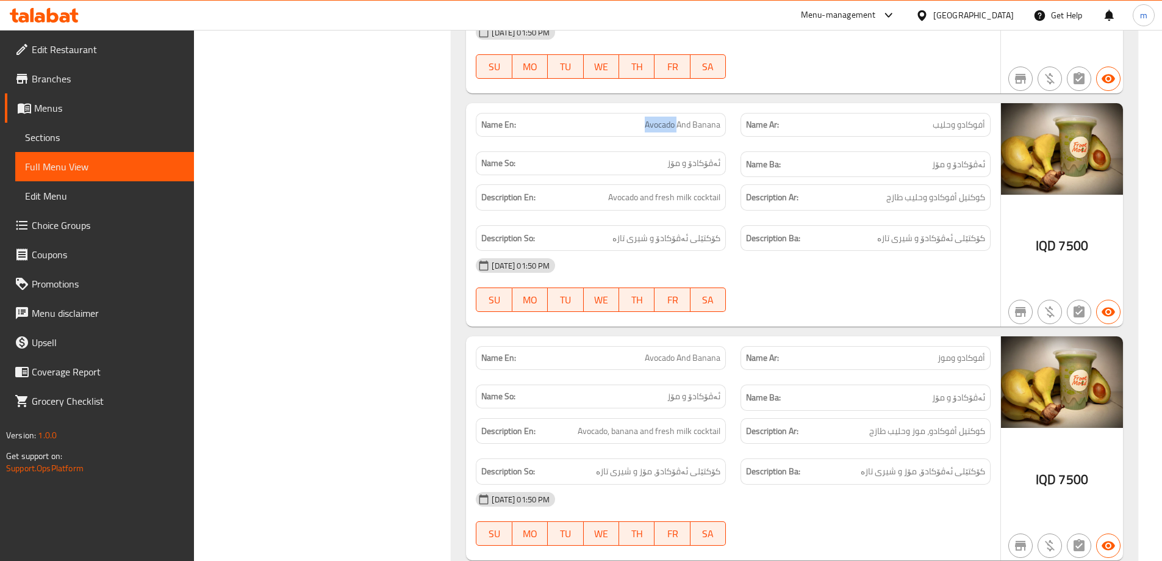
click at [656, 130] on span "Avocado And Banana" at bounding box center [683, 124] width 76 height 13
click at [656, 129] on span "Avocado And Banana" at bounding box center [683, 124] width 76 height 13
copy span "Avocado And Banana"
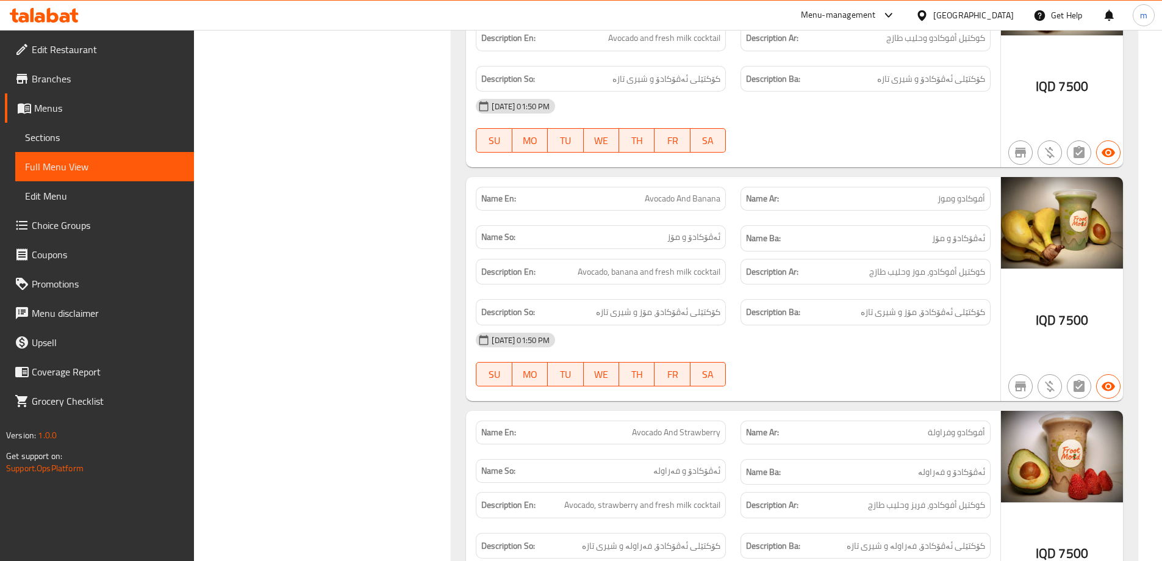
scroll to position [902, 0]
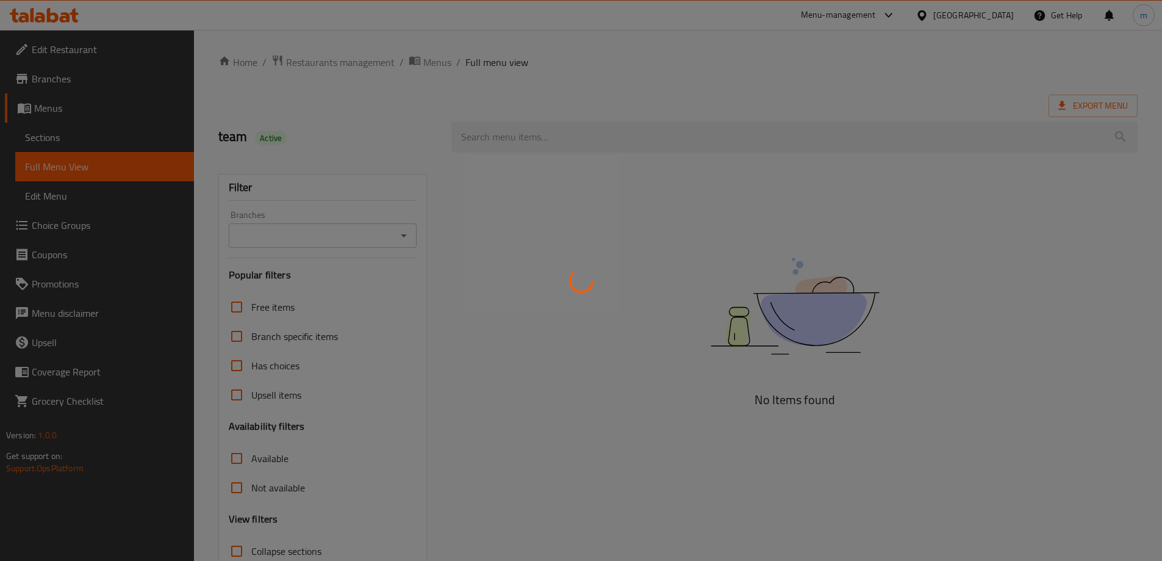
click at [64, 137] on div at bounding box center [581, 280] width 1162 height 561
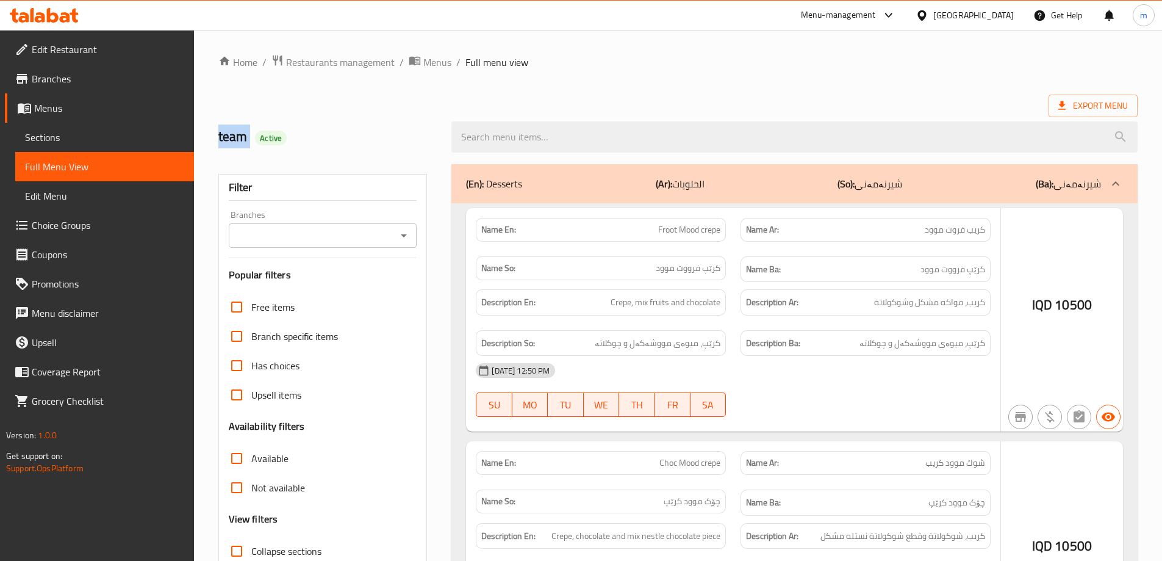
click at [66, 145] on div at bounding box center [581, 280] width 1162 height 561
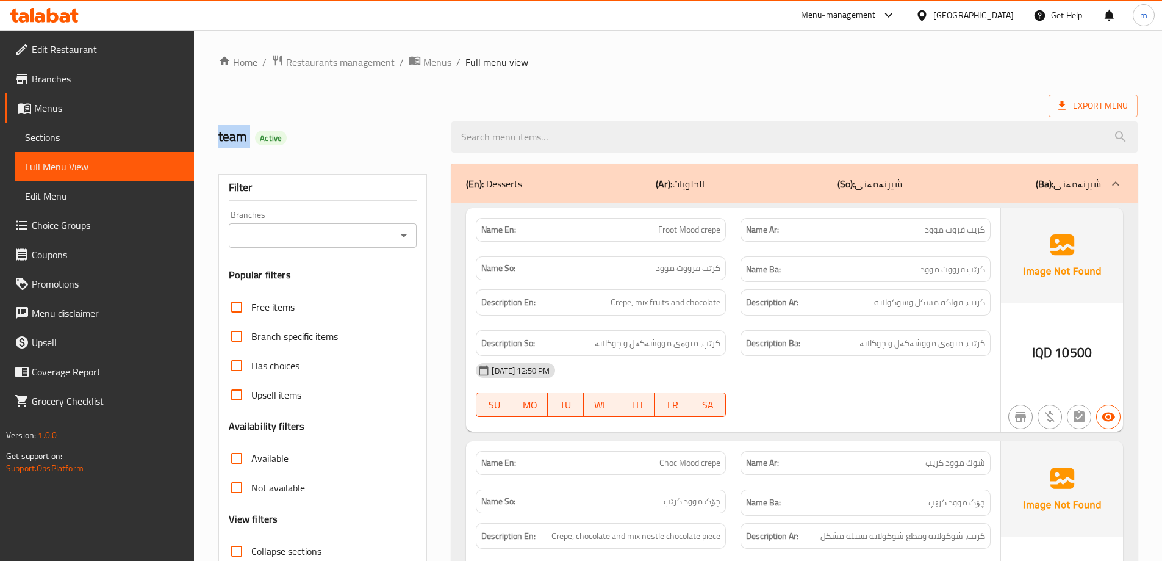
click at [38, 130] on span "Sections" at bounding box center [104, 137] width 159 height 15
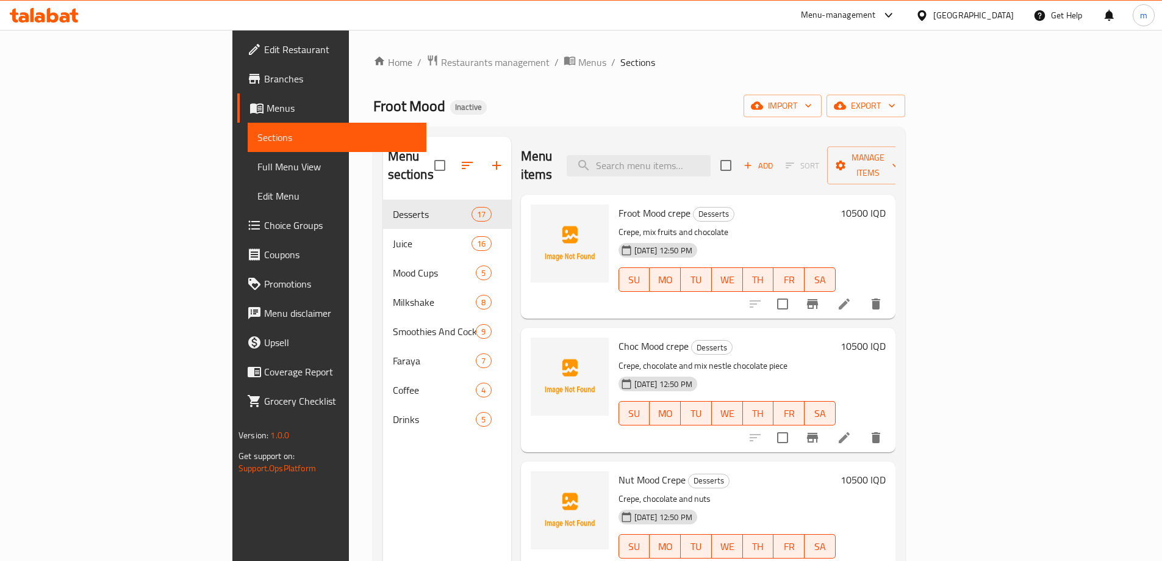
click at [663, 144] on div "Menu items Add Sort Manage items" at bounding box center [708, 166] width 375 height 58
click at [690, 155] on input "search" at bounding box center [639, 165] width 144 height 21
paste input "Orange and Pomegranate Juice"
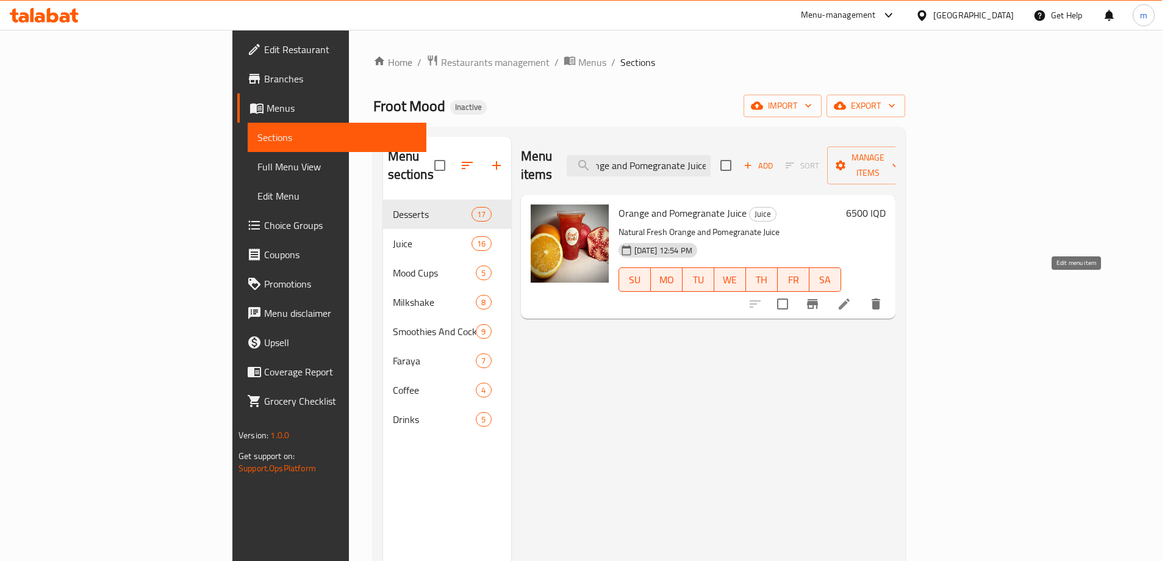
type input "Orange and Pomegranate Juice"
click at [852, 296] on icon at bounding box center [844, 303] width 15 height 15
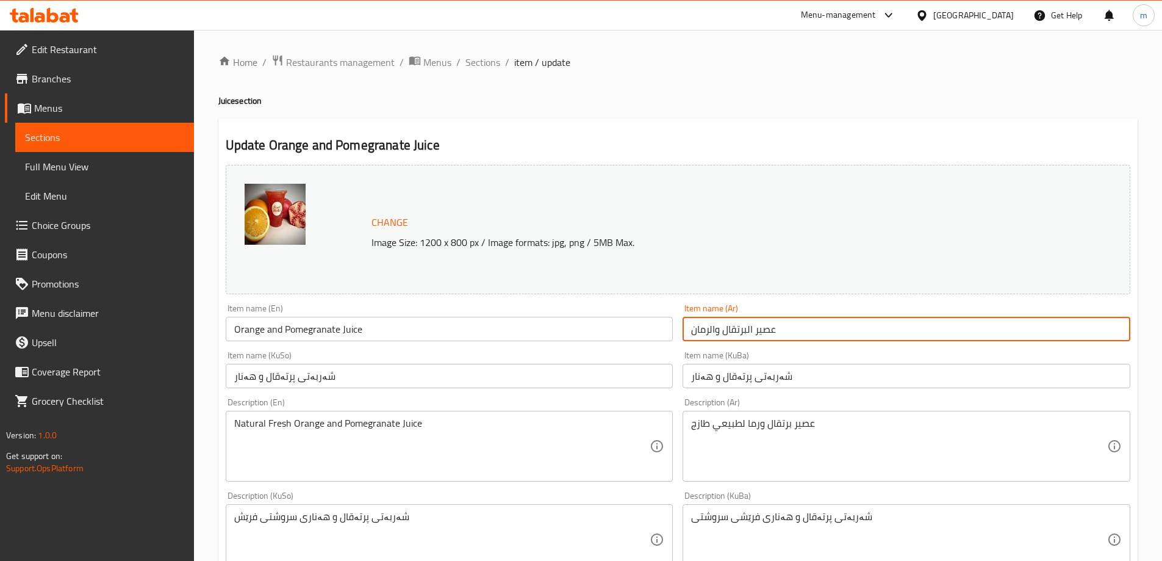
drag, startPoint x: 708, startPoint y: 329, endPoint x: 711, endPoint y: 340, distance: 11.2
click at [689, 328] on input "عصير البرتقال والرمان" at bounding box center [907, 329] width 448 height 24
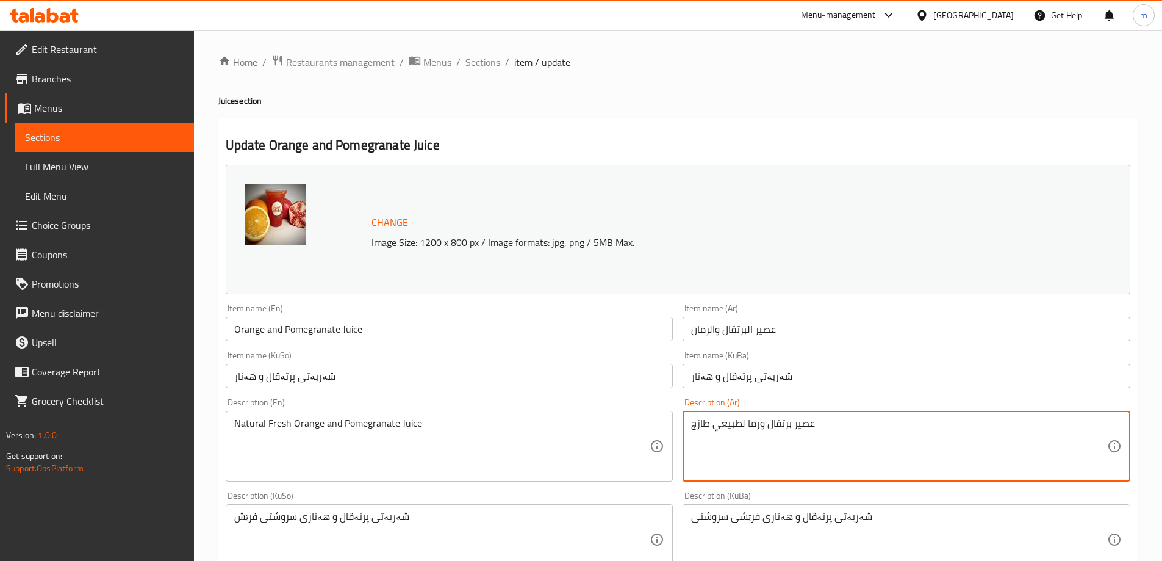
click at [764, 420] on textarea "عصير برتقال ورما لطبيعي طازج" at bounding box center [899, 446] width 416 height 58
click at [760, 423] on textarea "عصير برتقال ورما لطبيعي طازج" at bounding box center [899, 446] width 416 height 58
drag, startPoint x: 760, startPoint y: 423, endPoint x: 748, endPoint y: 421, distance: 12.4
click at [748, 421] on textarea "عصير برتقال ورما لطبيعي طازج" at bounding box center [899, 446] width 416 height 58
paste textarea "ن"
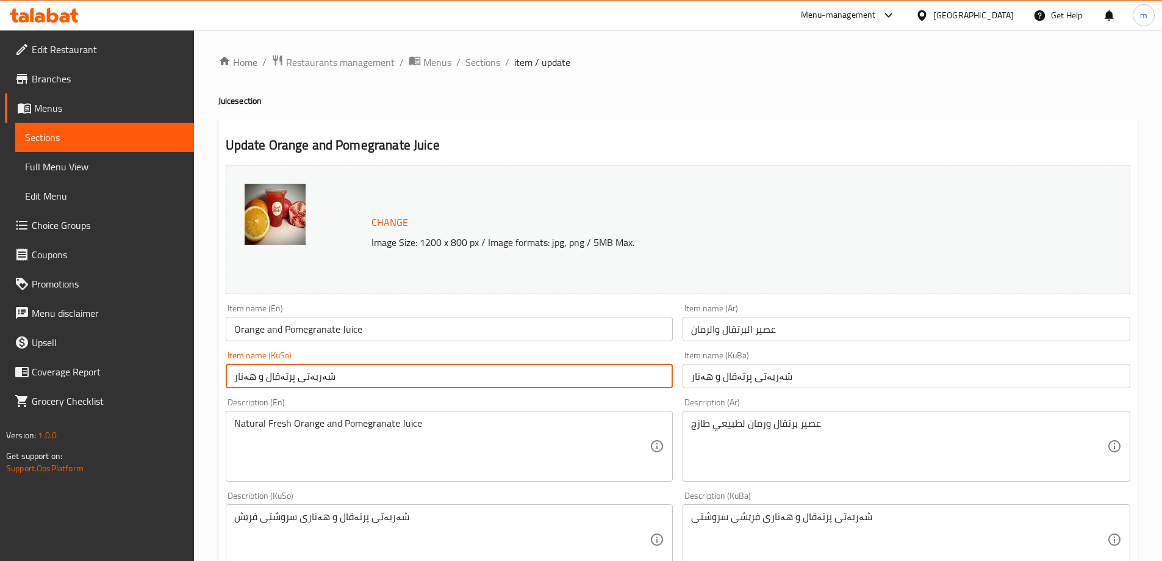
click at [608, 371] on input "شەربەتی پرتەقال و هەنار" at bounding box center [450, 376] width 448 height 24
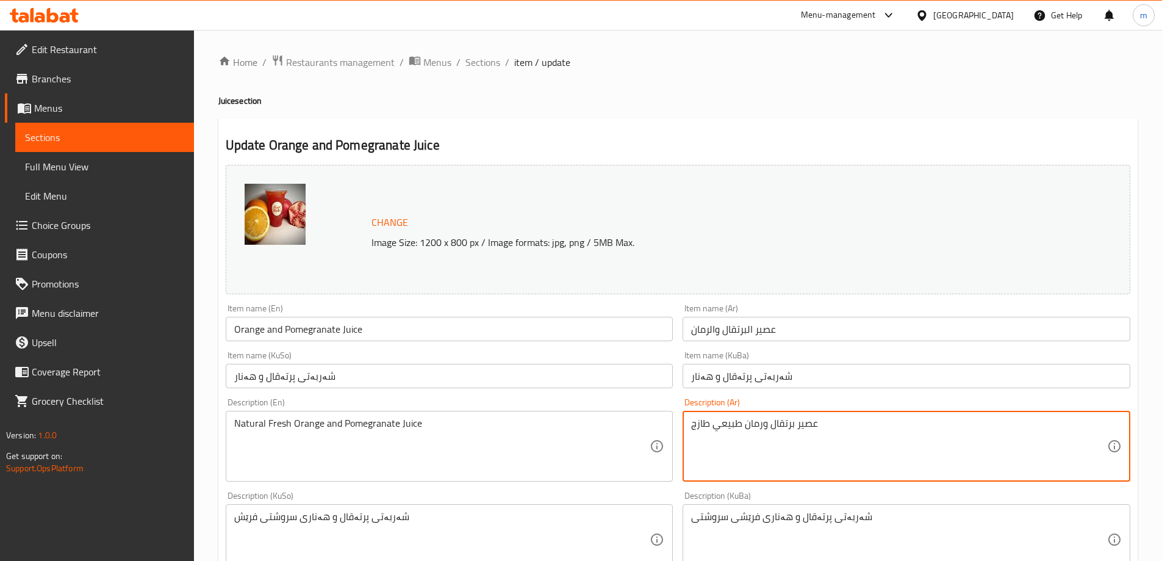
type textarea "عصير برتقال ورمان طبيعي طازج"
click at [609, 383] on input "شەربەتی پرتەقال و هەنار" at bounding box center [450, 376] width 448 height 24
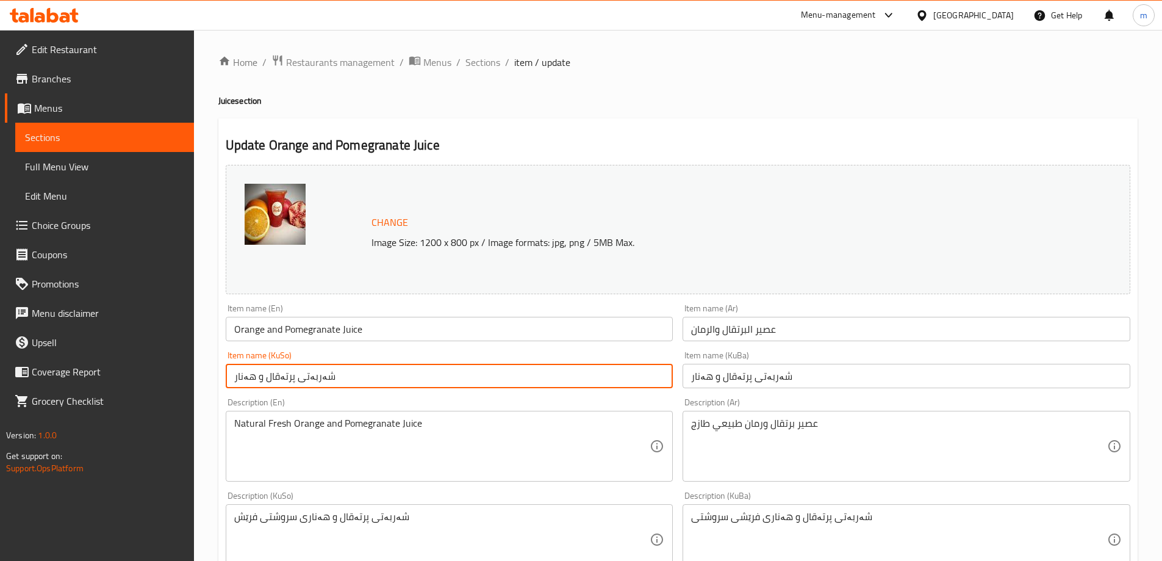
click at [68, 116] on link "Menus" at bounding box center [99, 107] width 189 height 29
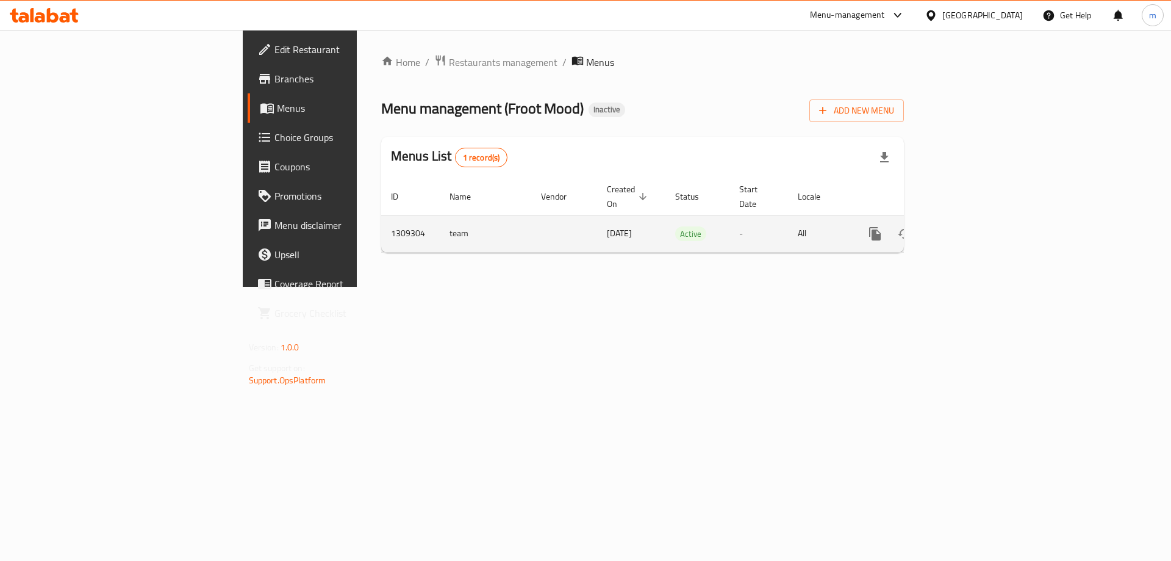
click at [971, 226] on icon "enhanced table" at bounding box center [963, 233] width 15 height 15
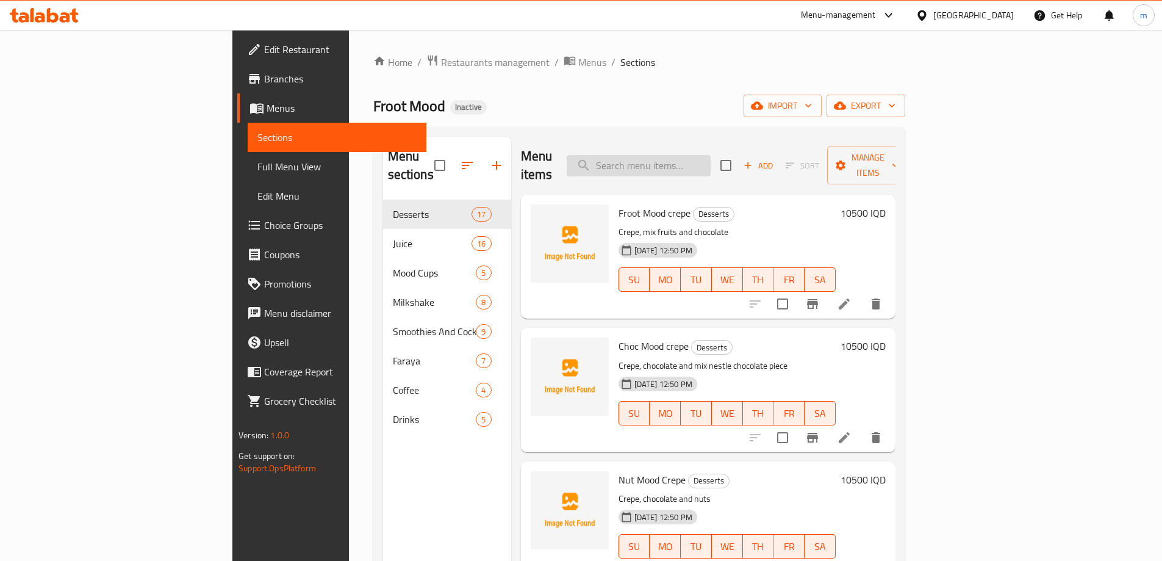
click at [706, 164] on input "search" at bounding box center [639, 165] width 144 height 21
paste input "Avocado And Banana"
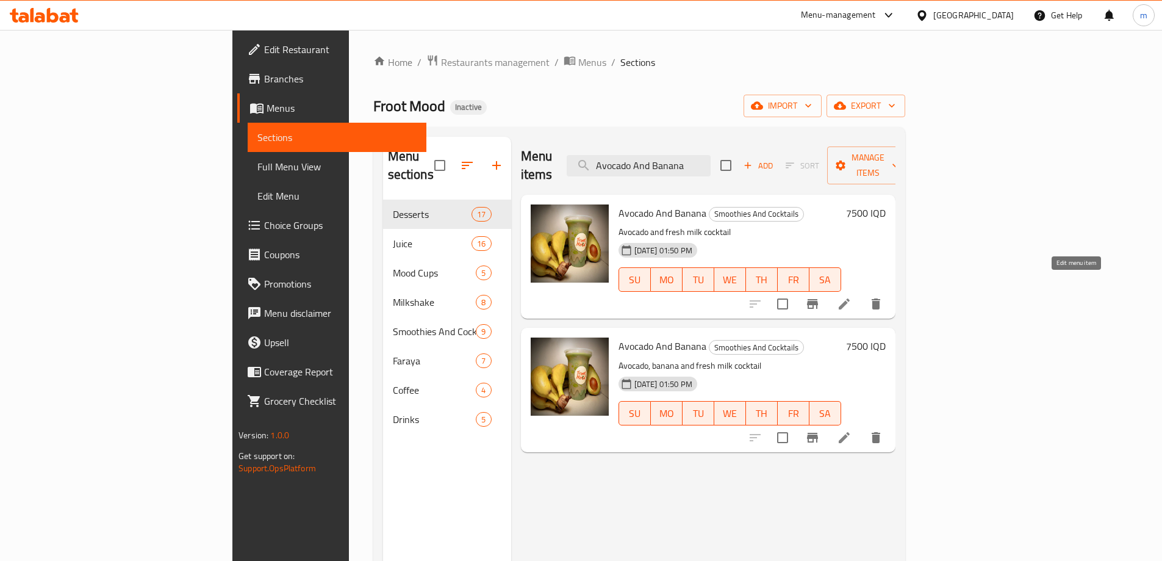
type input "Avocado And Banana"
click at [852, 296] on icon at bounding box center [844, 303] width 15 height 15
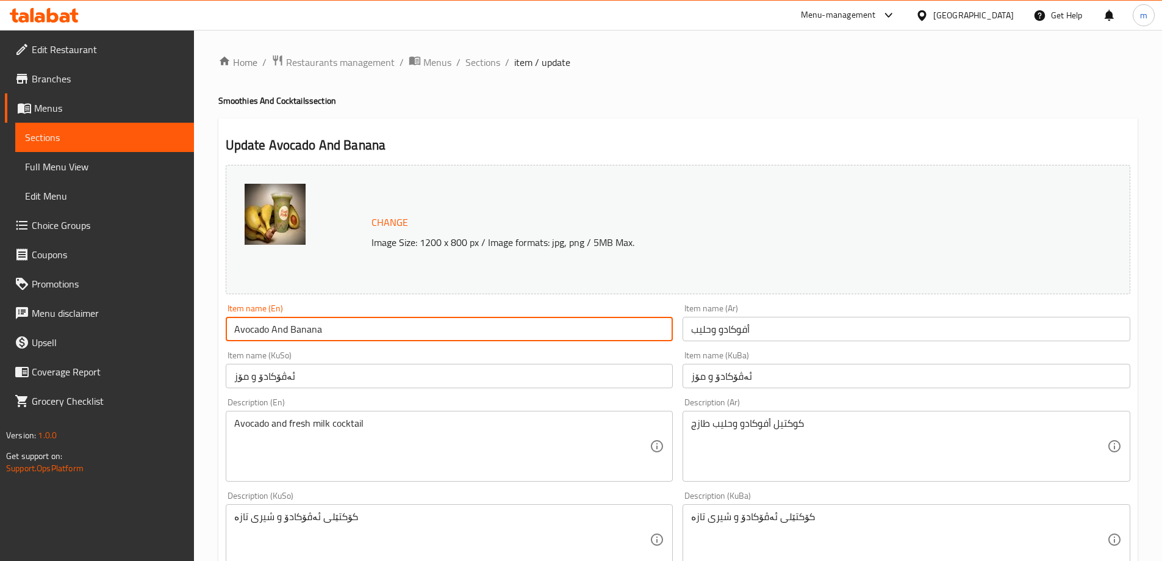
click at [308, 328] on input "Avocado And Banana" at bounding box center [450, 329] width 448 height 24
type input "Avocado And Milk"
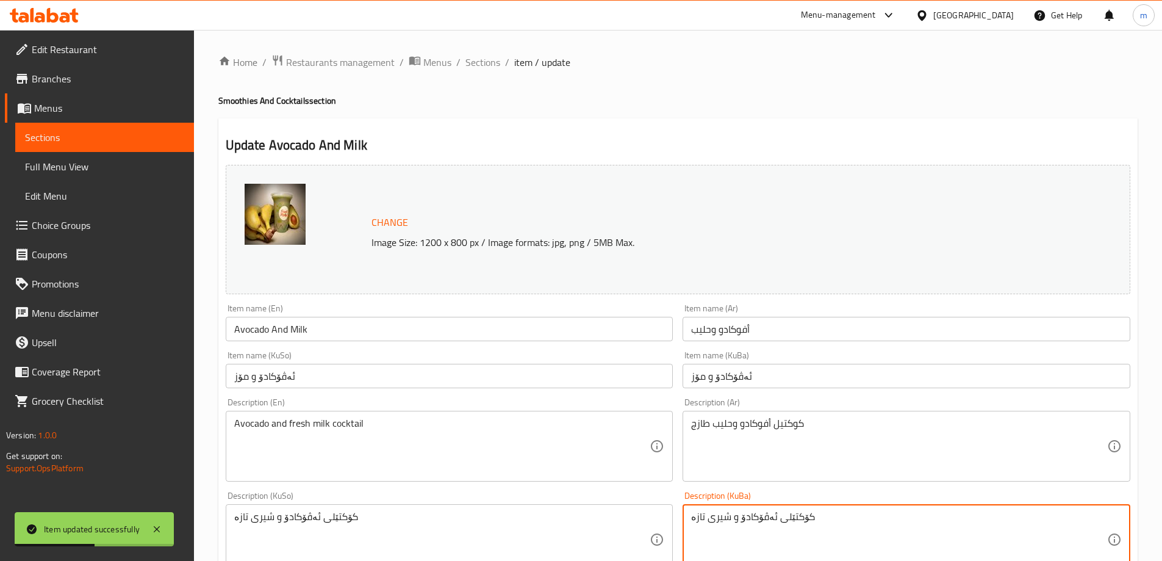
drag, startPoint x: 714, startPoint y: 515, endPoint x: 703, endPoint y: 381, distance: 134.1
click at [728, 519] on textarea "کۆکتێلی ئەڤۆکادۆ و شیری تازە" at bounding box center [899, 540] width 416 height 58
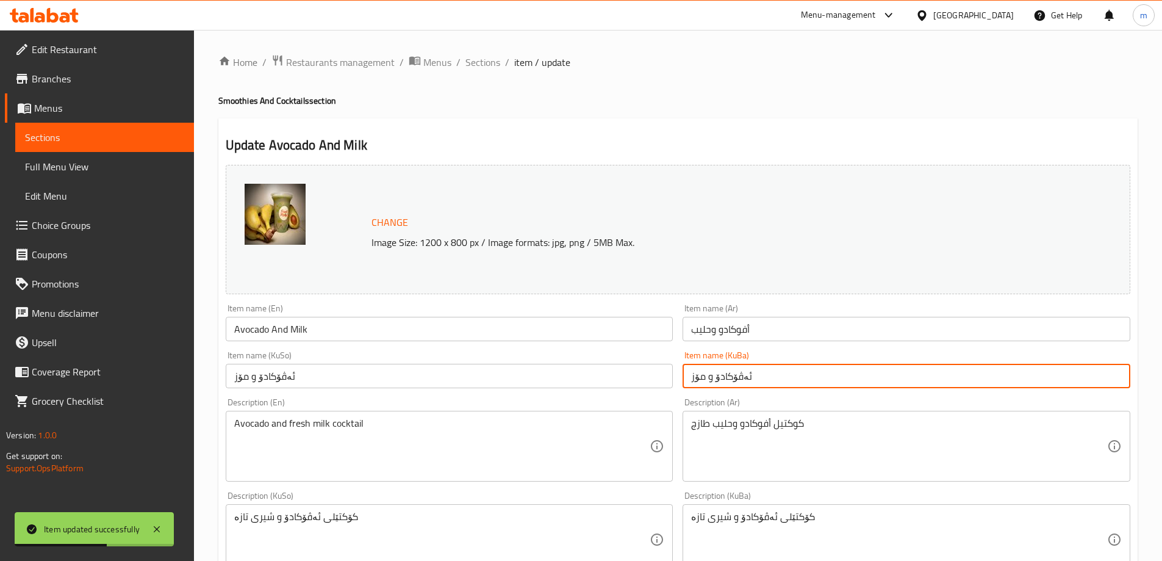
click at [694, 376] on input "ئەڤۆکادۆ و مۆز" at bounding box center [907, 376] width 448 height 24
paste input "شیر"
click at [705, 380] on input "ئەڤۆکادۆ و شیر" at bounding box center [907, 376] width 448 height 24
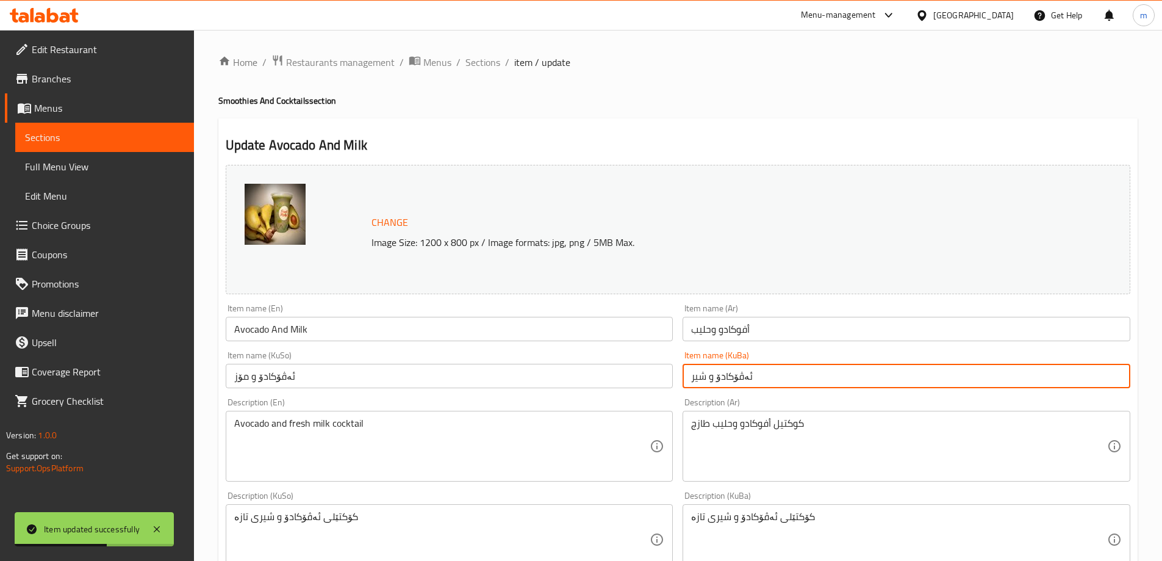
click at [705, 380] on input "ئەڤۆکادۆ و شیر" at bounding box center [907, 376] width 448 height 24
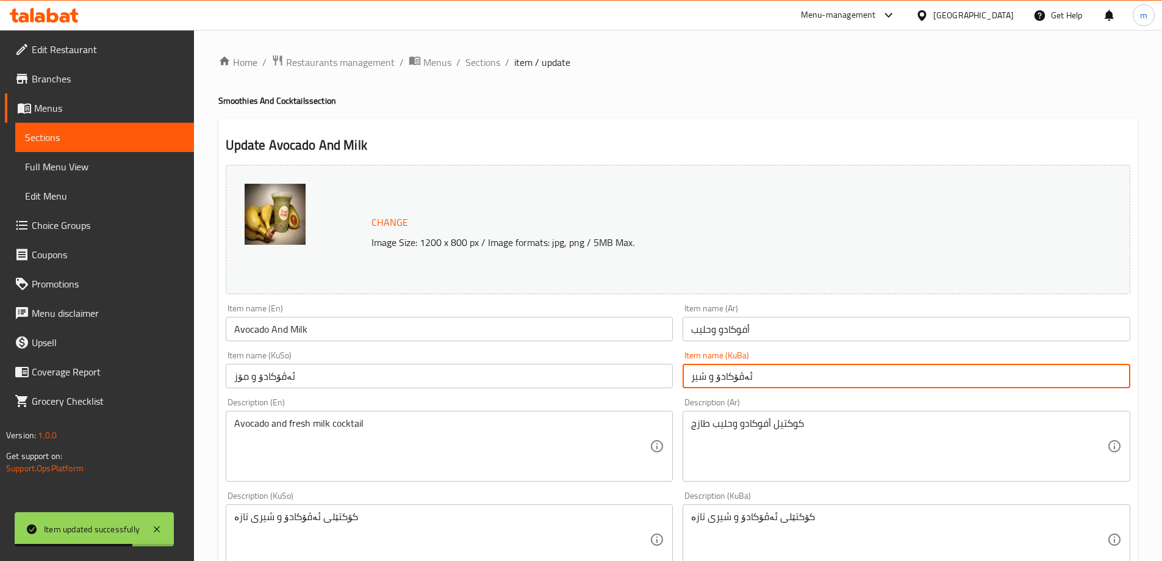
type input "ئەڤۆکادۆ و شیر"
click at [637, 374] on input "ئەڤۆکادۆ و مۆز" at bounding box center [450, 376] width 448 height 24
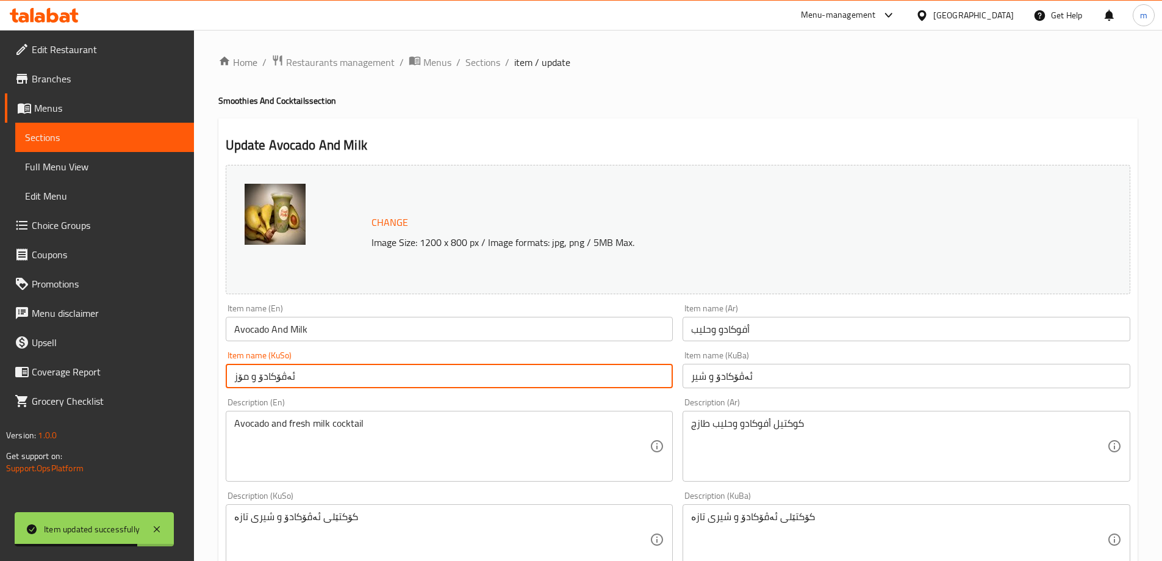
click at [637, 374] on input "ئەڤۆکادۆ و مۆز" at bounding box center [450, 376] width 448 height 24
paste input "شیر"
click at [637, 374] on input "ئەڤۆکادۆ و مۆز" at bounding box center [450, 376] width 448 height 24
type input "ئەڤۆکادۆ و شیر"
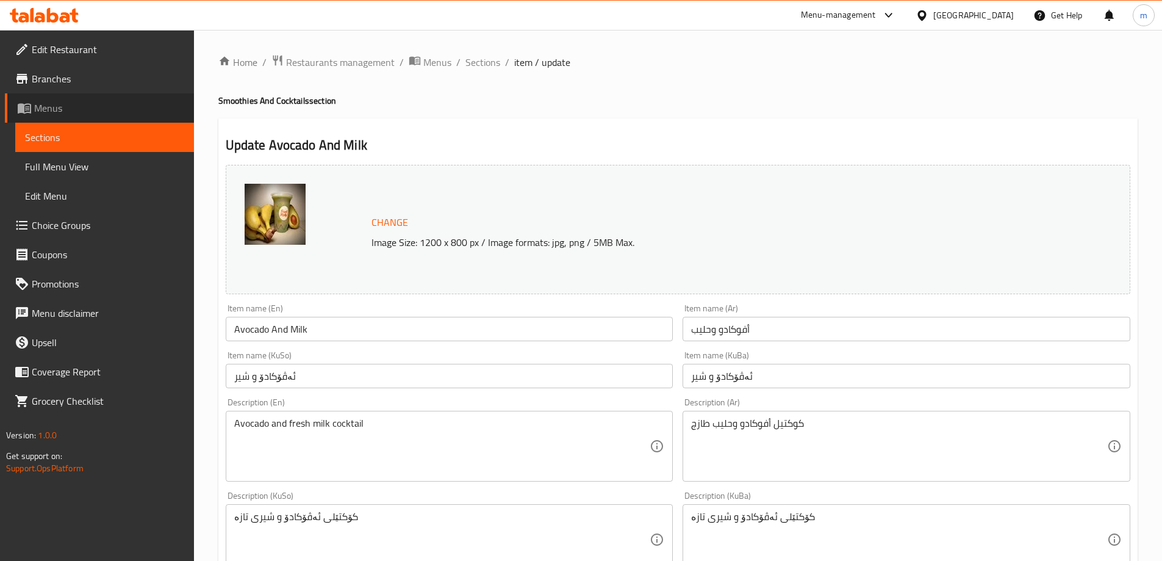
click at [94, 112] on span "Menus" at bounding box center [109, 108] width 150 height 15
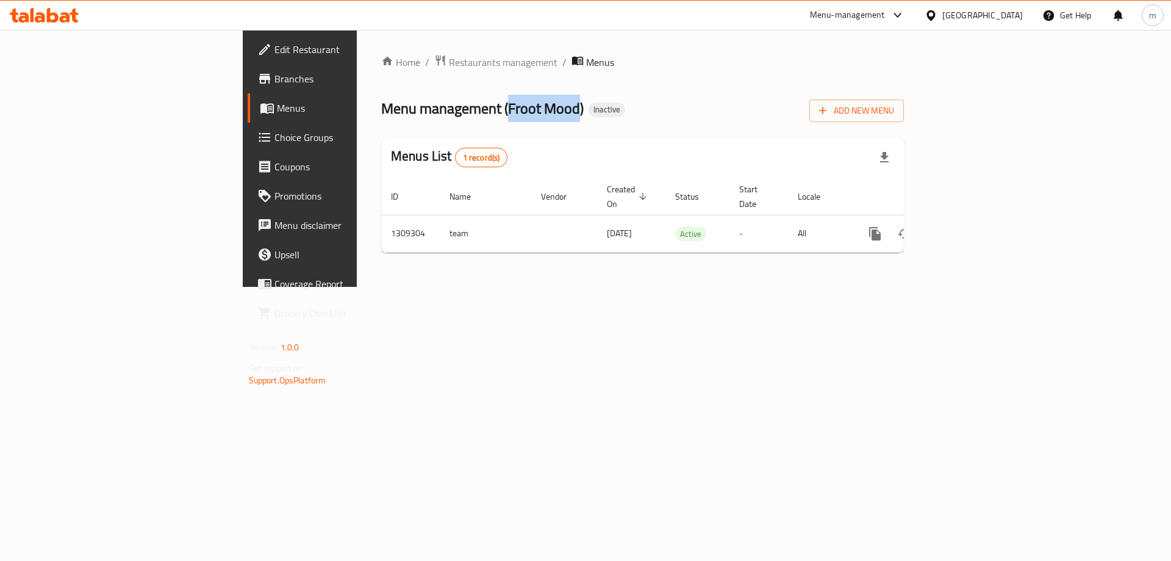
drag, startPoint x: 346, startPoint y: 109, endPoint x: 418, endPoint y: 106, distance: 72.0
click at [418, 106] on span "Menu management ( Froot Mood )" at bounding box center [482, 108] width 203 height 27
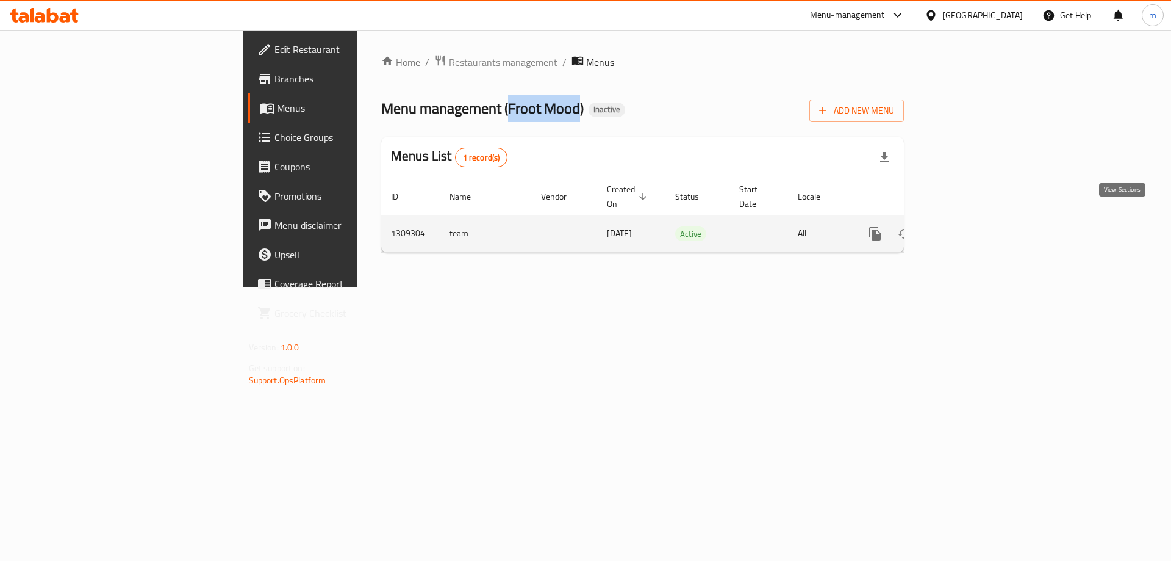
click at [969, 228] on icon "enhanced table" at bounding box center [963, 233] width 11 height 11
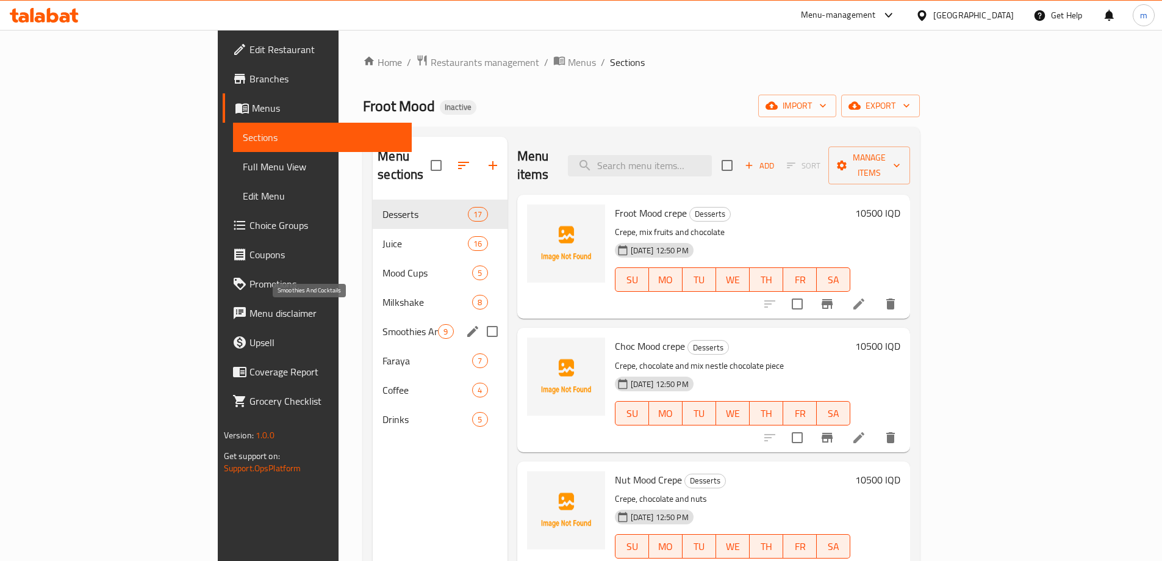
click at [382, 324] on span "Smoothies And Cocktails" at bounding box center [410, 331] width 56 height 15
click at [740, 153] on input "checkbox" at bounding box center [727, 166] width 26 height 26
checkbox input "true"
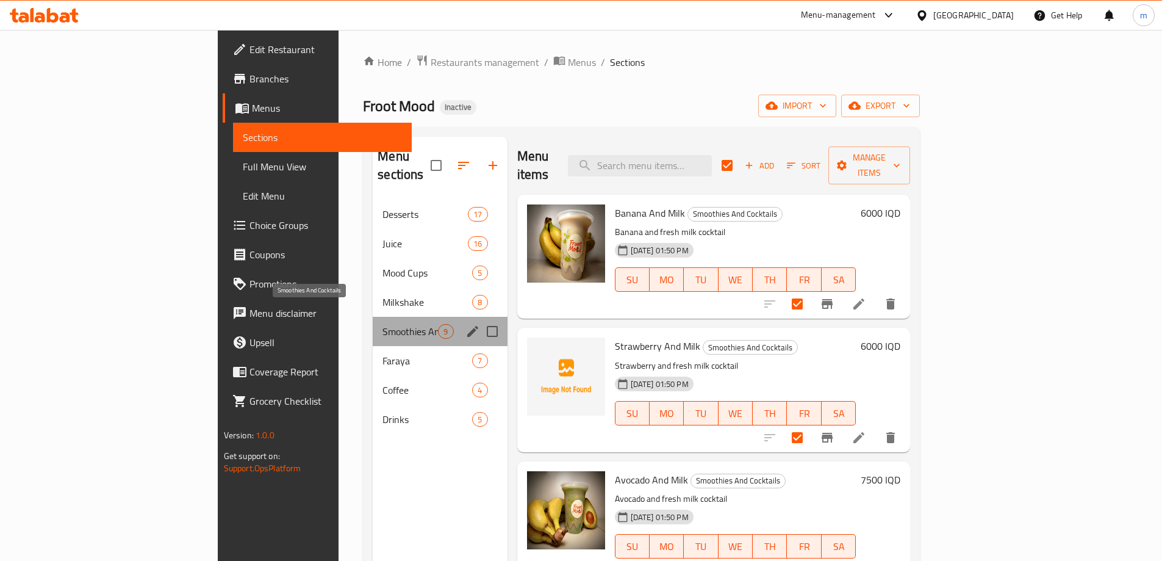
click at [382, 324] on span "Smoothies And Cocktails" at bounding box center [410, 331] width 56 height 15
click at [479, 318] on input "Menu sections" at bounding box center [492, 331] width 26 height 26
checkbox input "true"
click at [900, 161] on span "Manage items" at bounding box center [869, 165] width 62 height 31
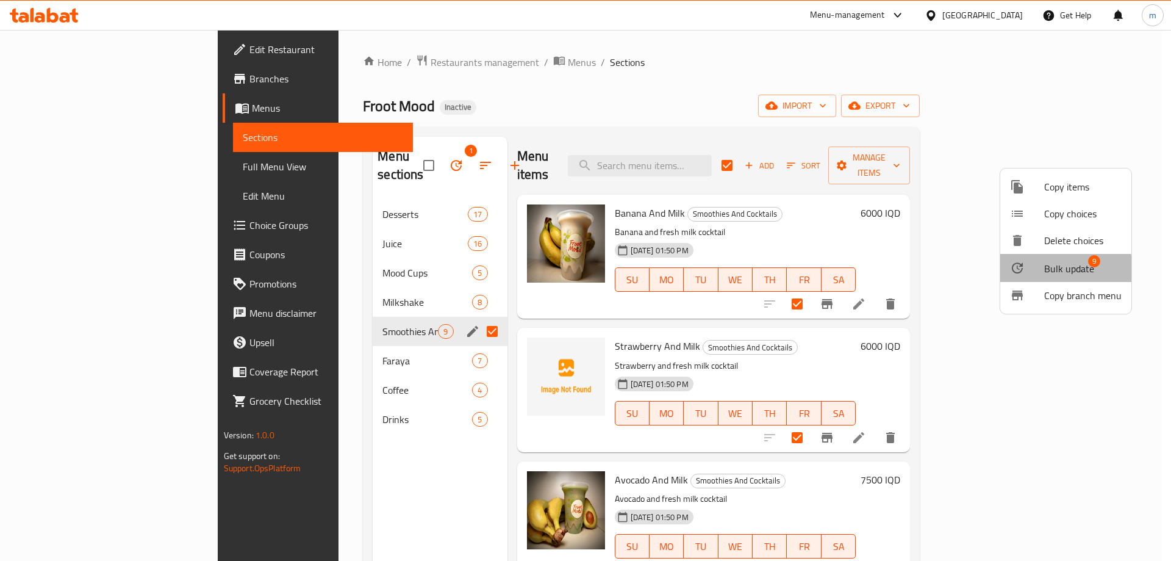
click at [1053, 270] on span "Bulk update" at bounding box center [1069, 268] width 50 height 15
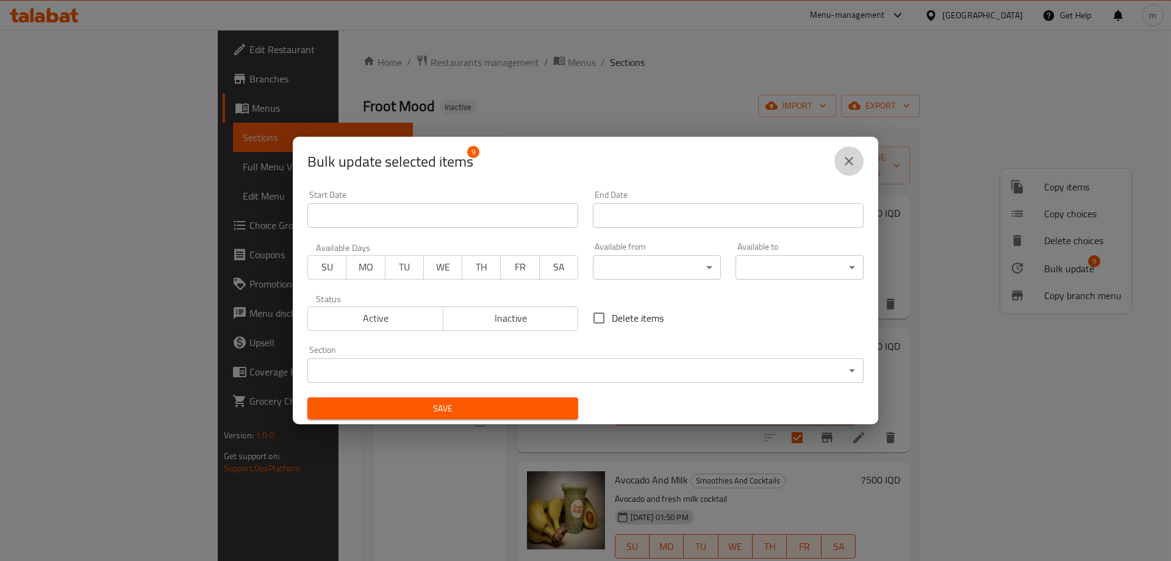
click at [838, 163] on button "close" at bounding box center [848, 160] width 29 height 29
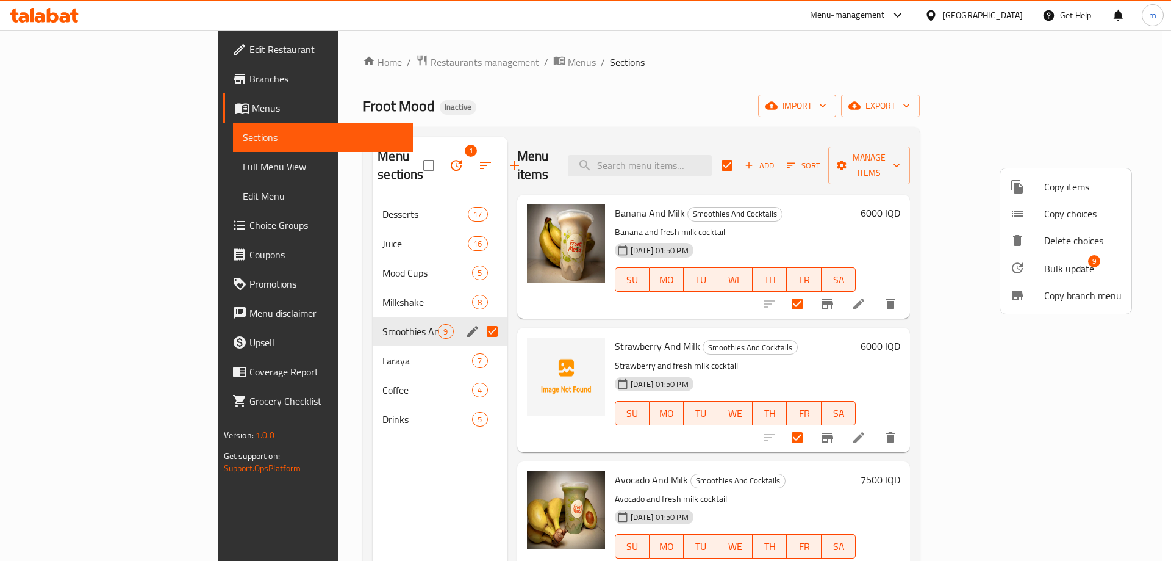
click at [373, 153] on div at bounding box center [585, 280] width 1171 height 561
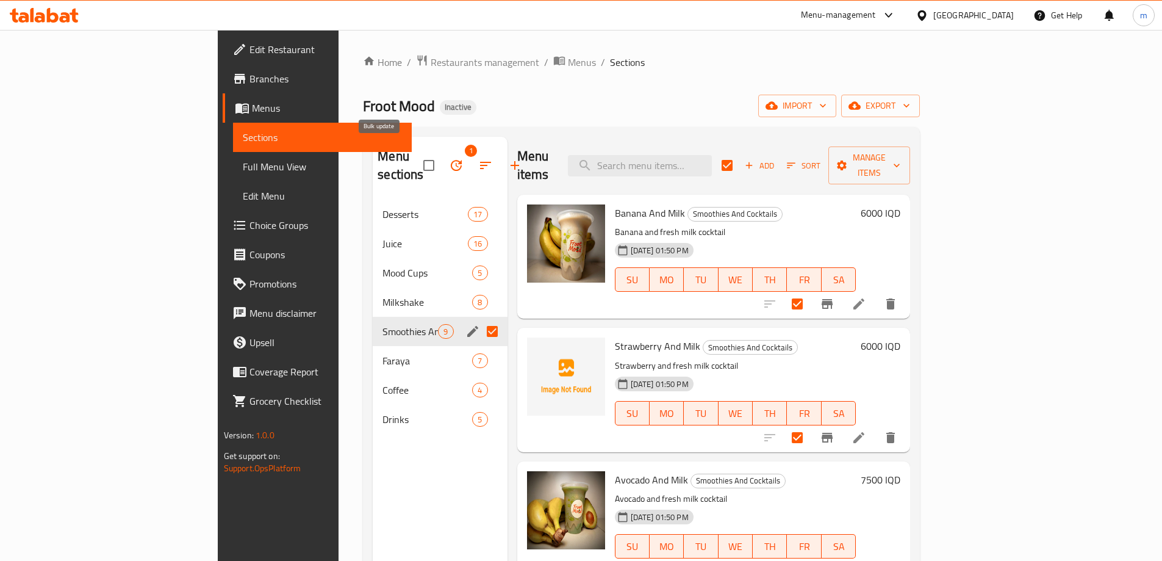
click at [449, 158] on icon "button" at bounding box center [456, 165] width 15 height 15
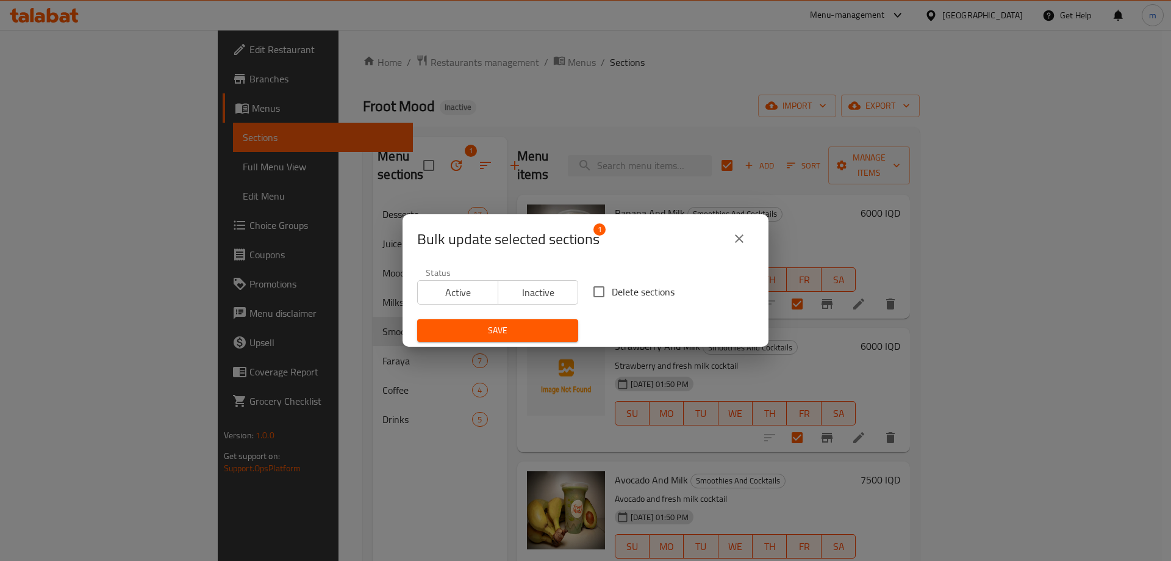
click at [592, 289] on input "Delete sections" at bounding box center [599, 292] width 26 height 26
checkbox input "true"
click at [540, 336] on span "Save" at bounding box center [498, 330] width 142 height 15
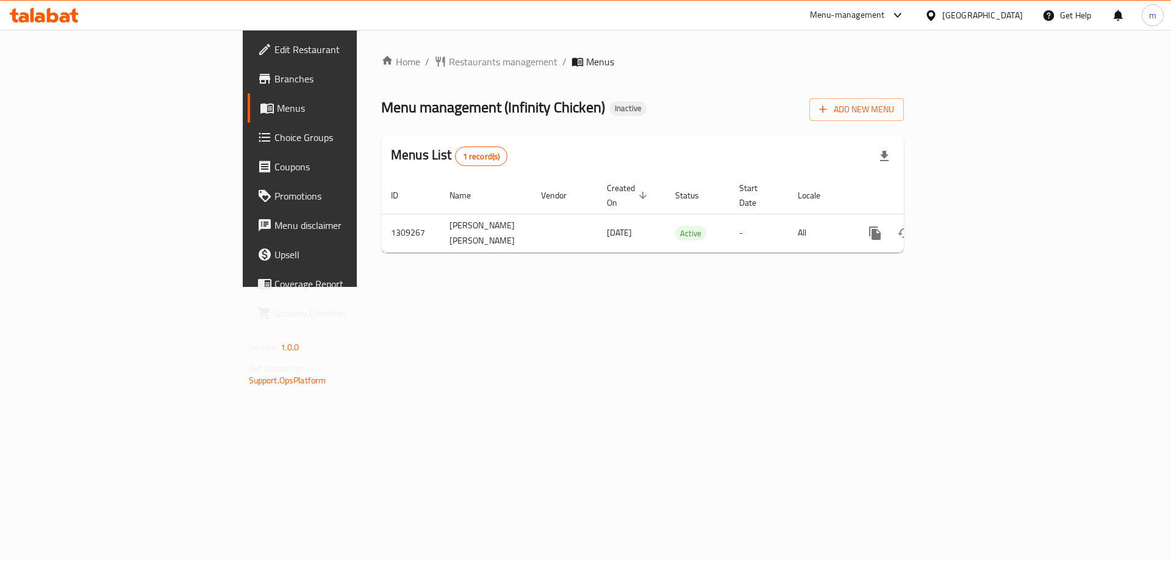
click at [692, 287] on div "Home / Restaurants management / Menus Menu management ( Infinity Chicken ) Inac…" at bounding box center [643, 158] width 572 height 257
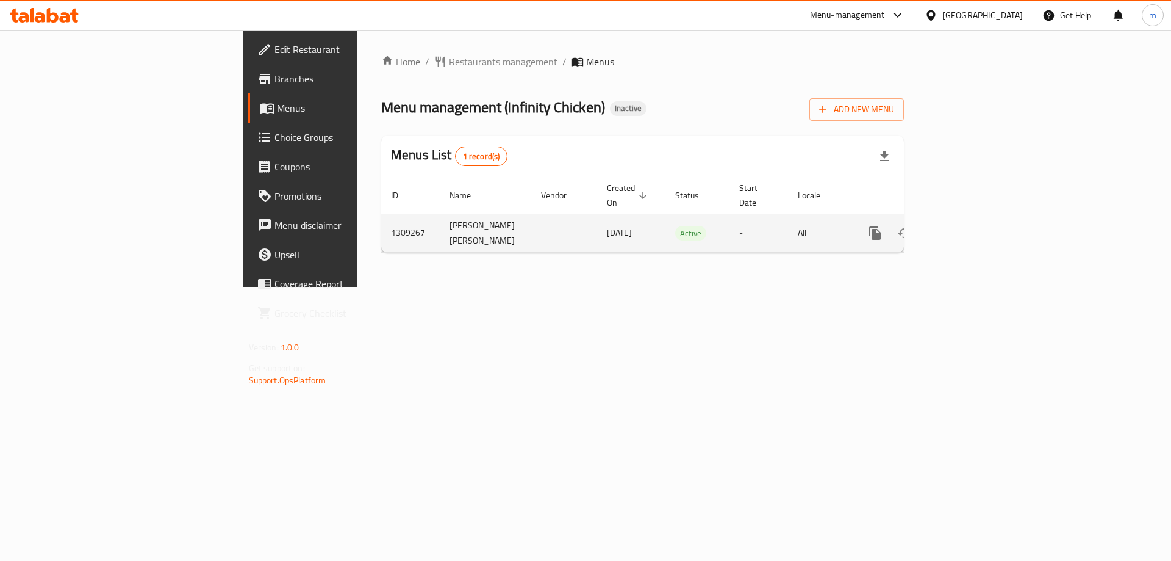
click at [969, 228] on icon "enhanced table" at bounding box center [963, 233] width 11 height 11
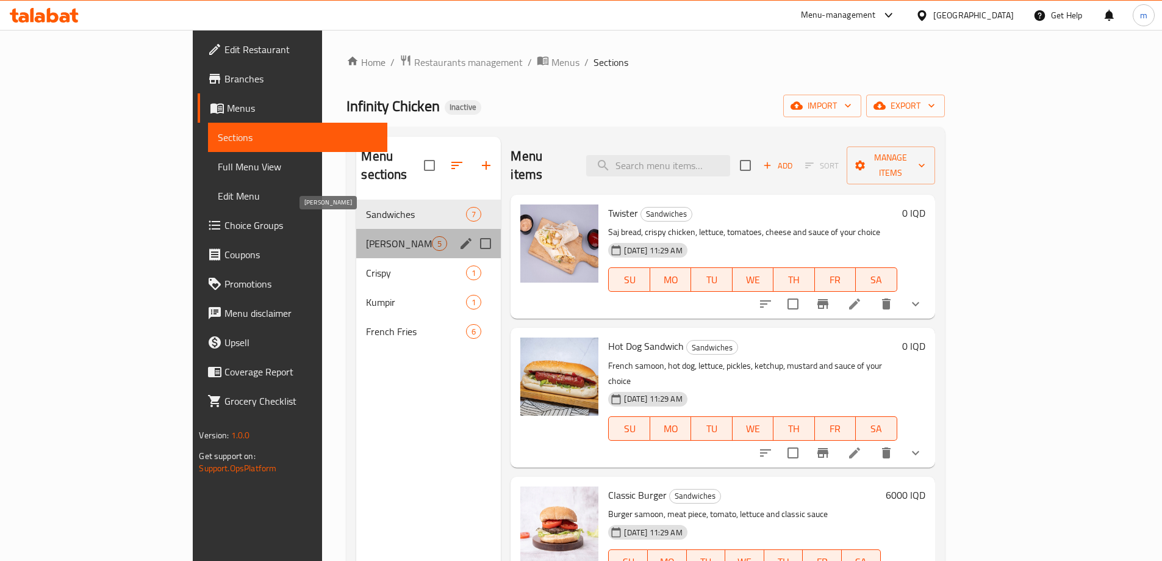
click at [366, 236] on span "Rizo" at bounding box center [399, 243] width 66 height 15
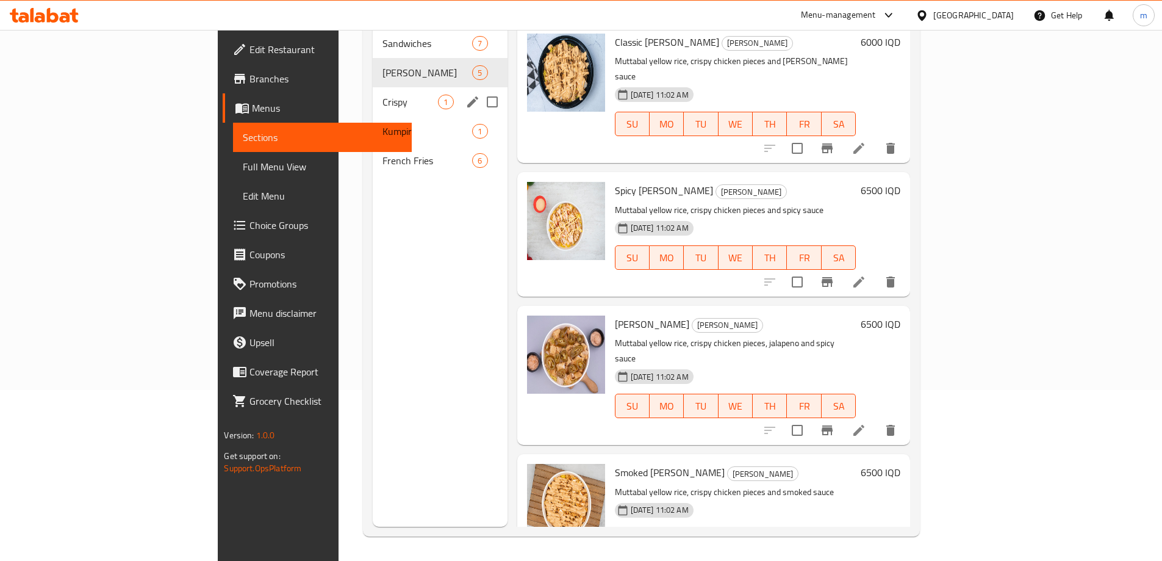
click at [373, 91] on div "Crispy 1" at bounding box center [440, 101] width 134 height 29
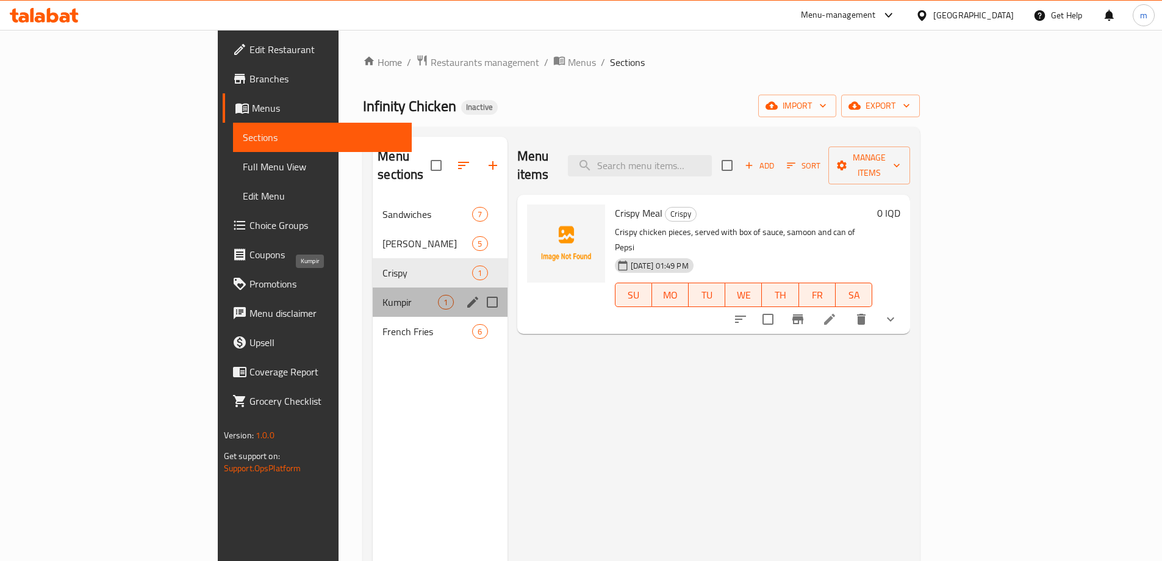
click at [382, 295] on span "Kumpir" at bounding box center [410, 302] width 56 height 15
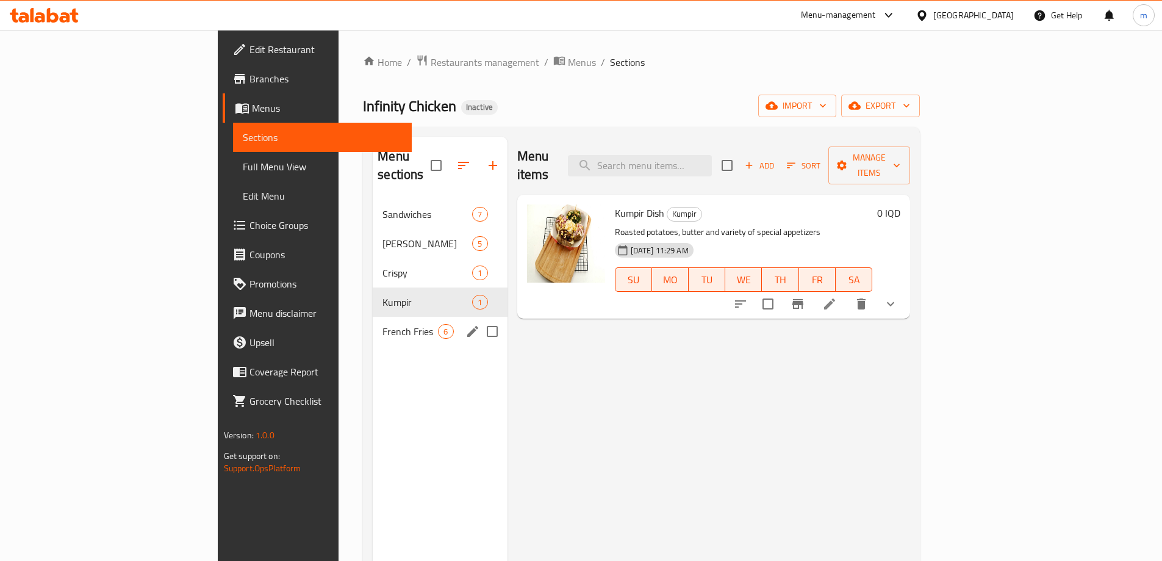
click at [373, 317] on div "French Fries 6" at bounding box center [440, 331] width 134 height 29
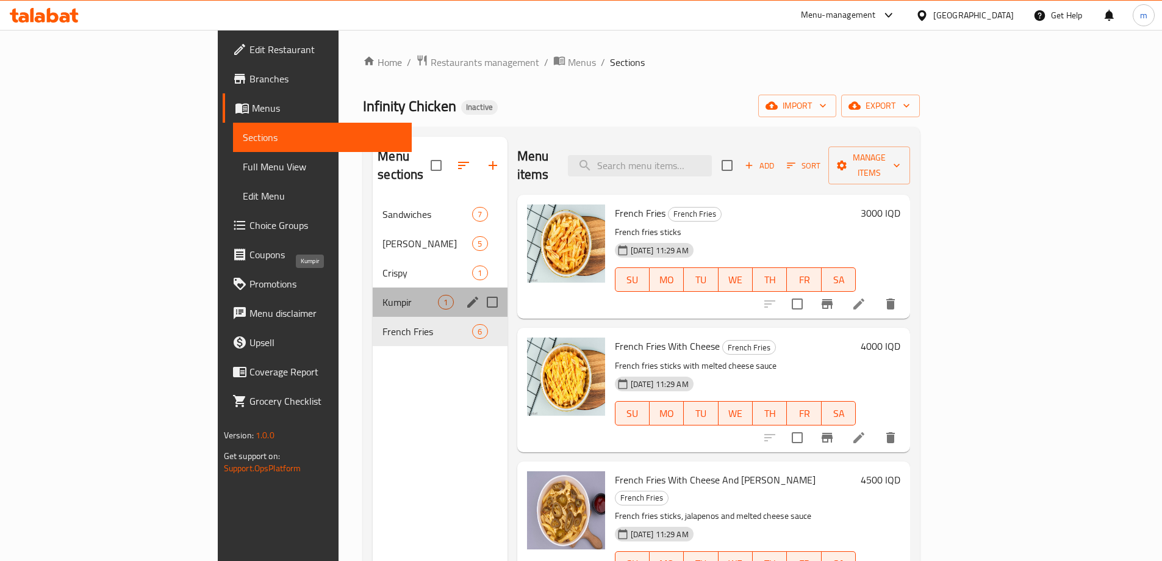
click at [382, 295] on span "Kumpir" at bounding box center [410, 302] width 56 height 15
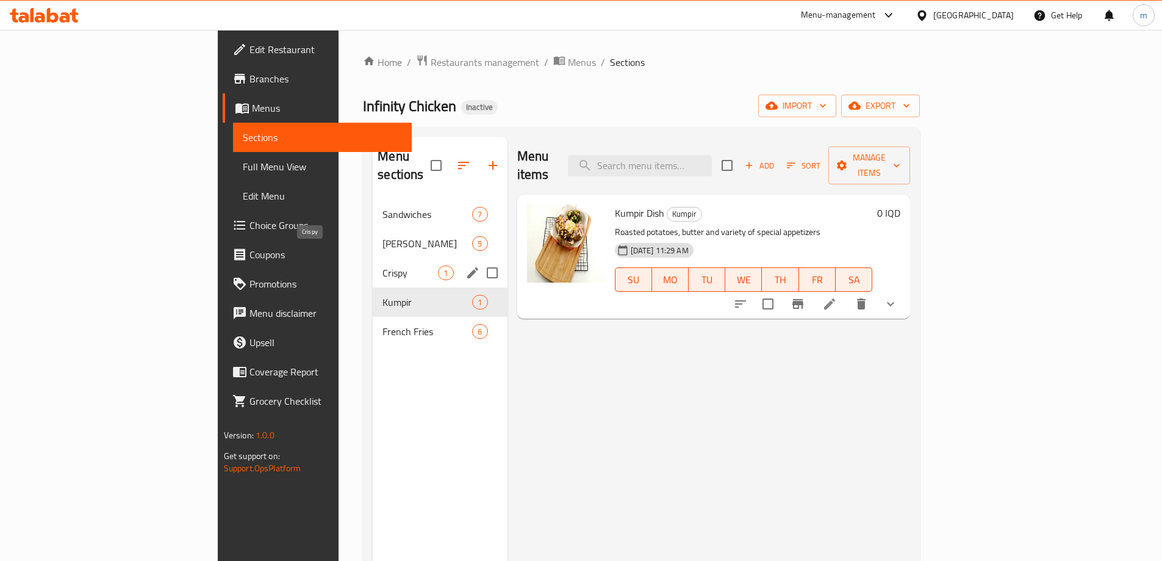
click at [382, 265] on span "Crispy" at bounding box center [410, 272] width 56 height 15
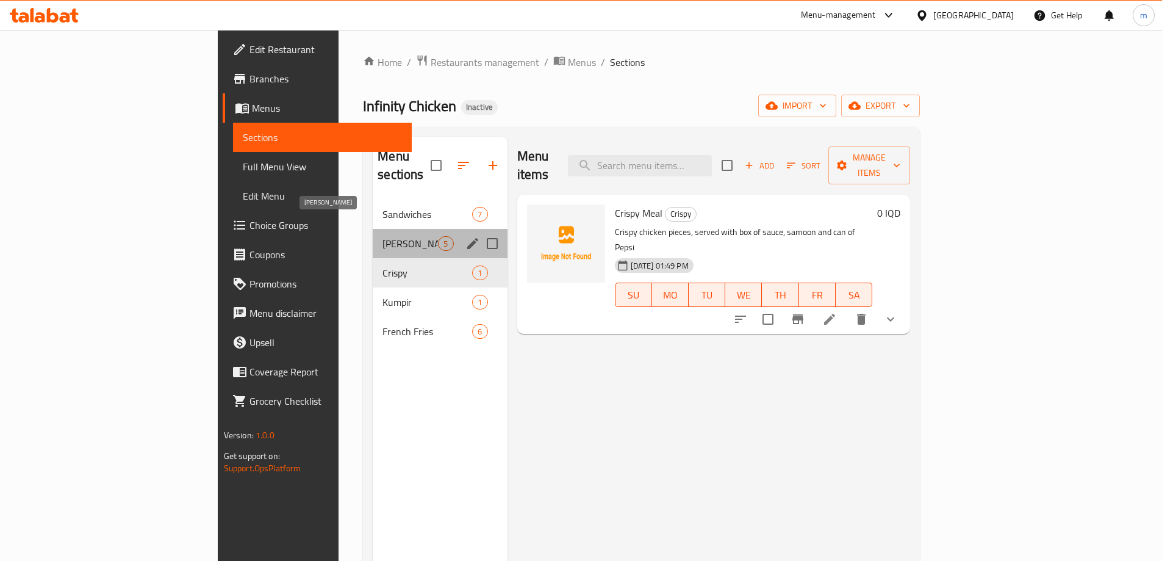
click at [382, 236] on span "Rizo" at bounding box center [410, 243] width 56 height 15
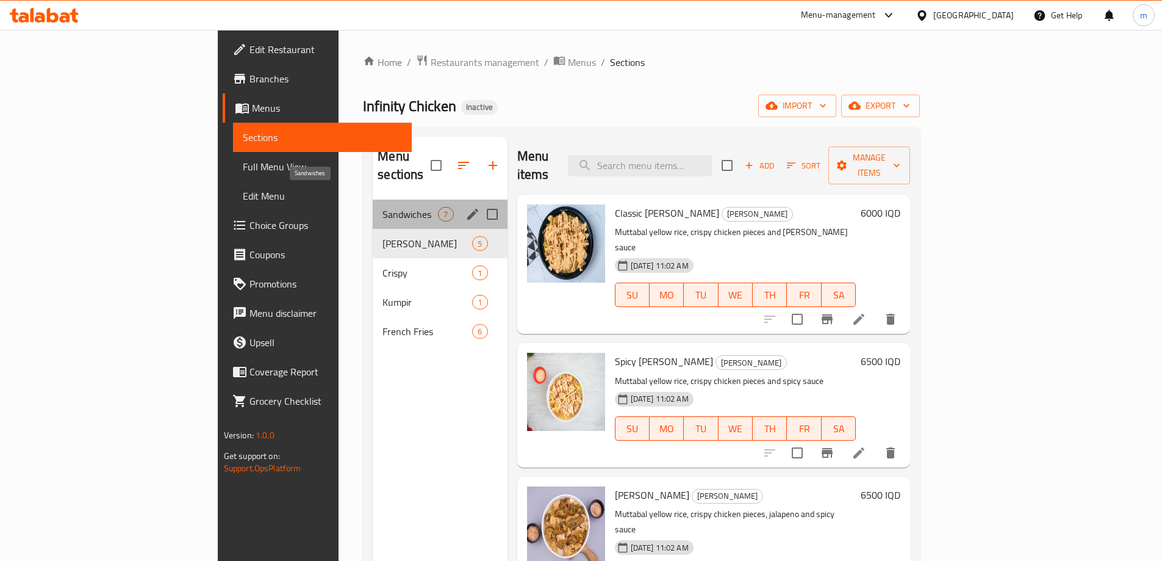
click at [382, 207] on span "Sandwiches" at bounding box center [410, 214] width 56 height 15
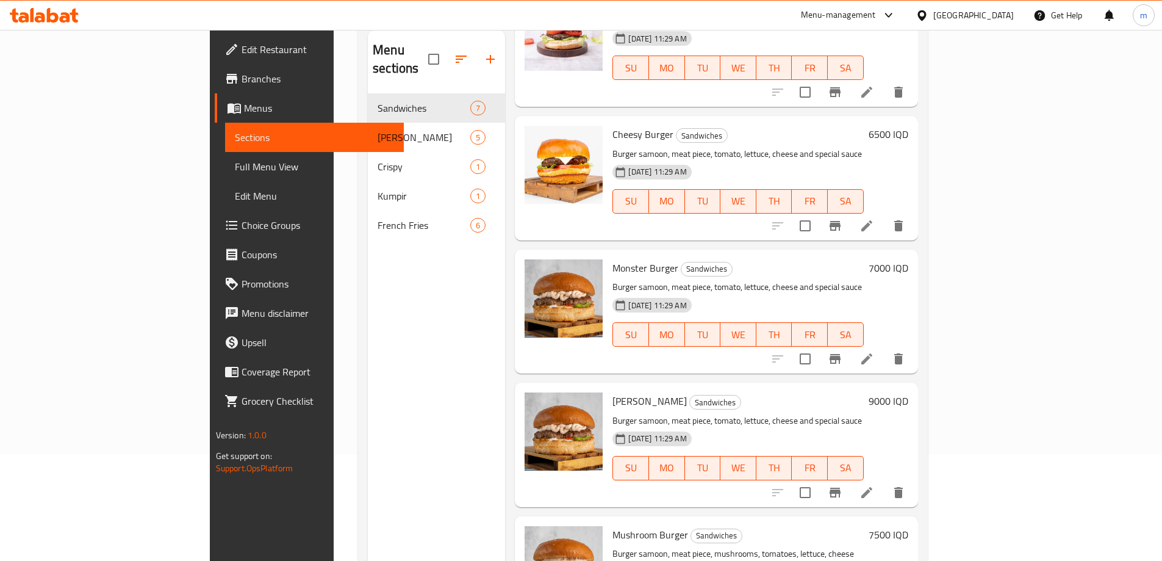
scroll to position [171, 0]
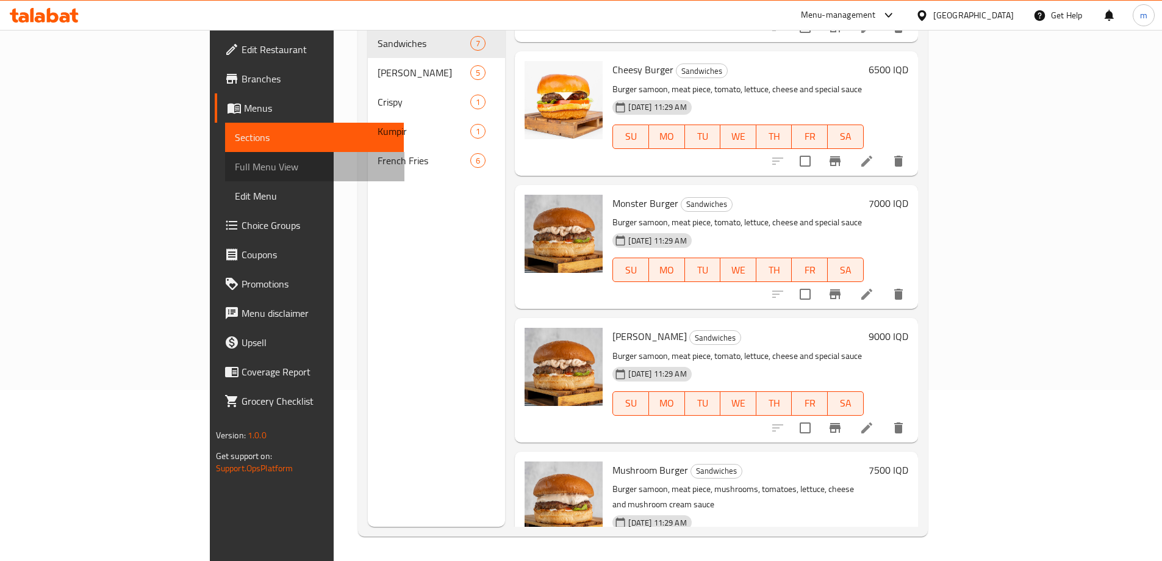
click at [235, 167] on span "Full Menu View" at bounding box center [314, 166] width 159 height 15
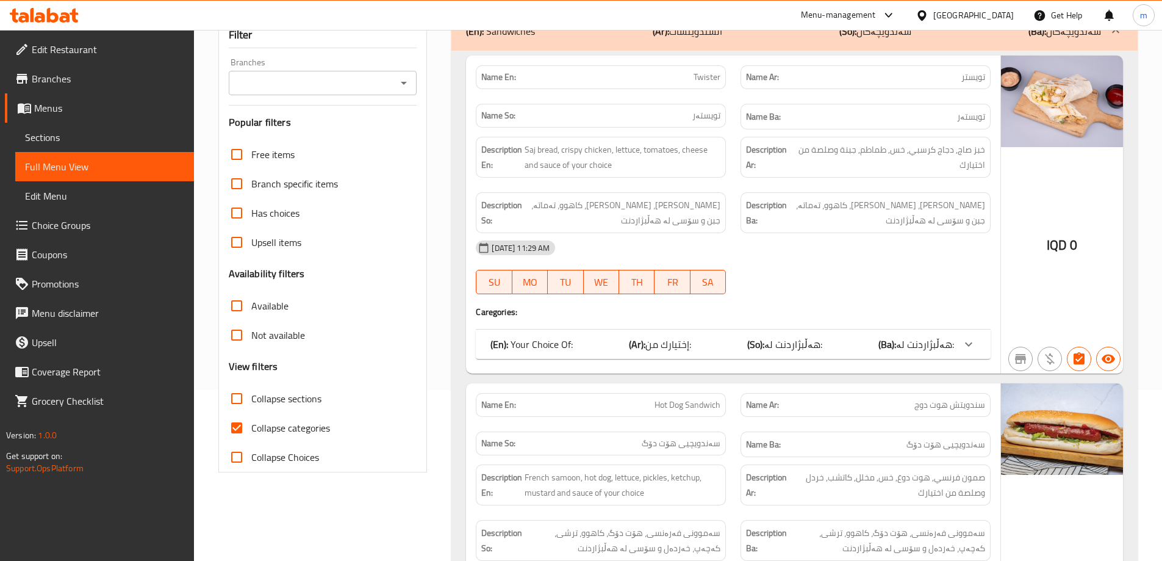
click at [306, 421] on span "Collapse categories" at bounding box center [290, 427] width 79 height 15
click at [251, 421] on input "Collapse categories" at bounding box center [236, 427] width 29 height 29
checkbox input "false"
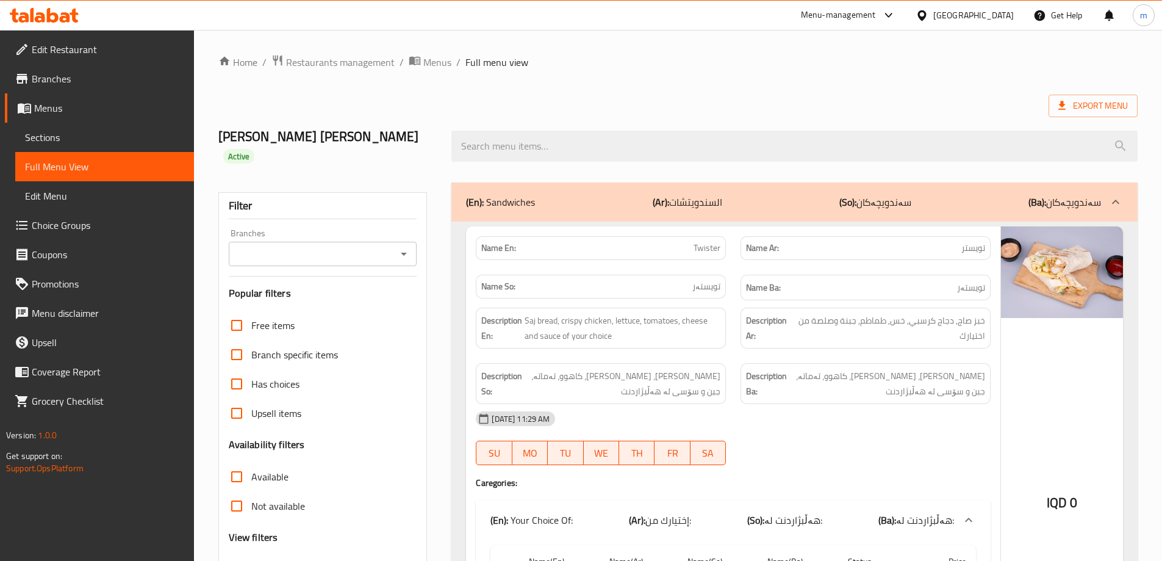
click at [403, 248] on icon "Open" at bounding box center [404, 253] width 15 height 15
click at [364, 310] on li "Infinity Chicken, Al saydeya" at bounding box center [322, 306] width 188 height 22
type input "Infinity Chicken, Al saydeya"
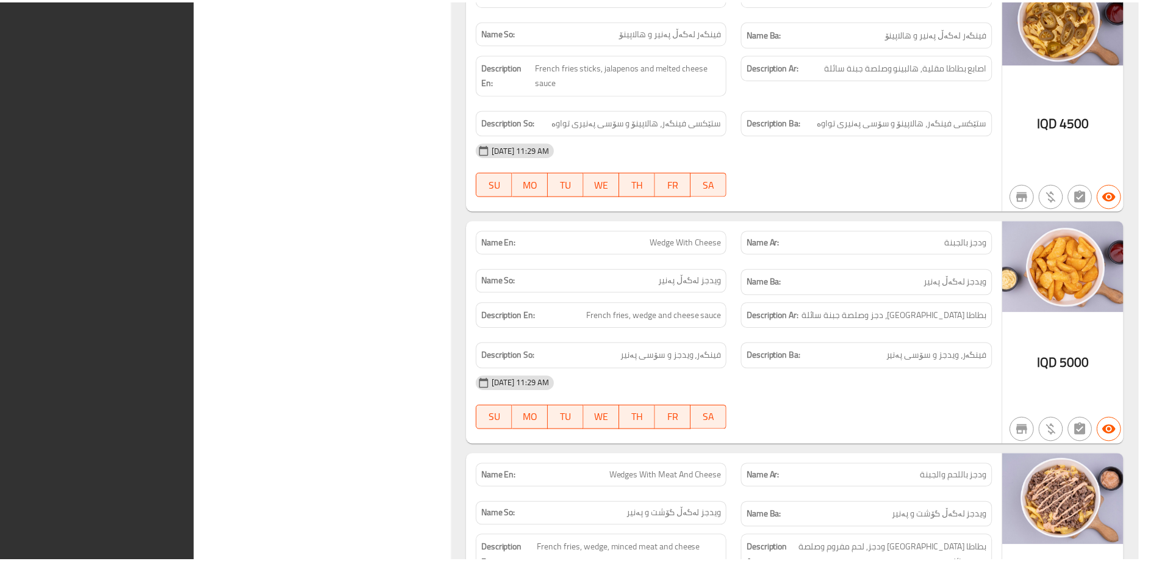
scroll to position [6063, 0]
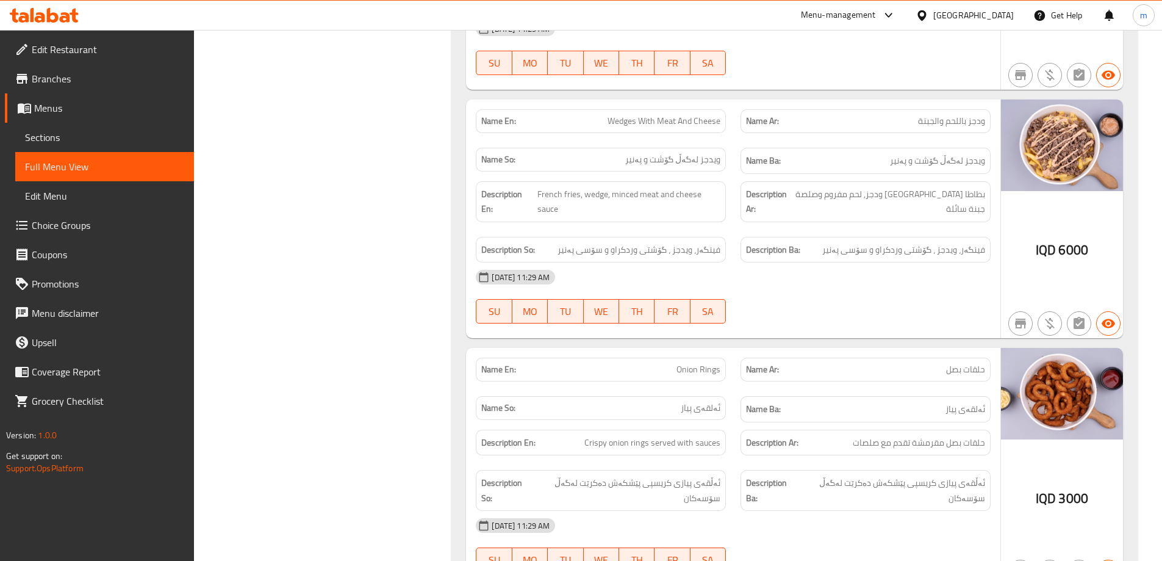
click at [73, 54] on span "Edit Restaurant" at bounding box center [108, 49] width 153 height 15
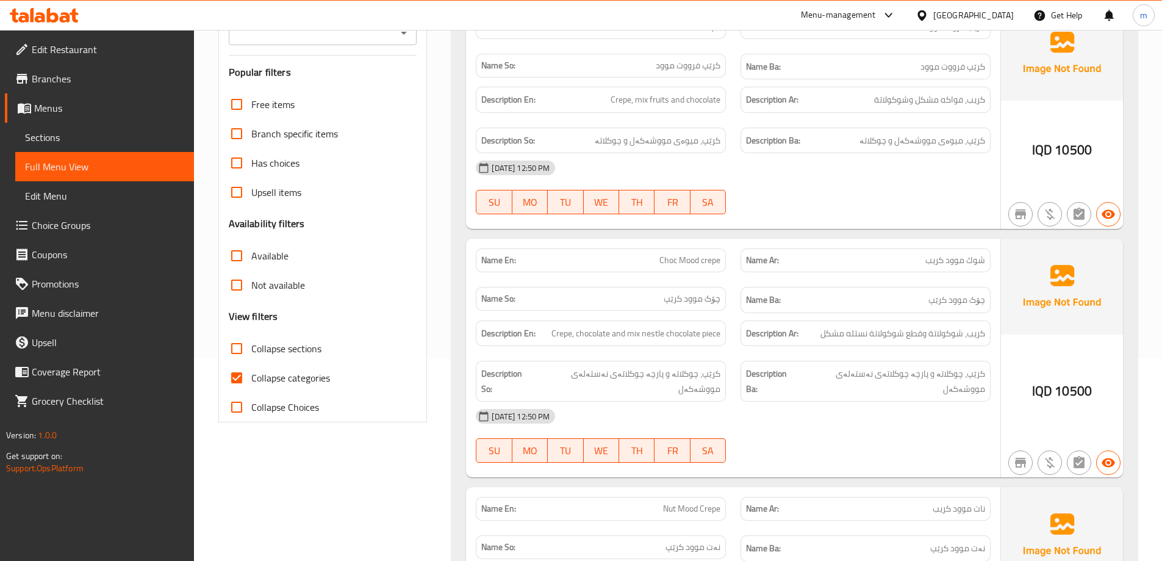
scroll to position [203, 0]
click at [319, 380] on span "Collapse categories" at bounding box center [290, 377] width 79 height 15
click at [251, 380] on input "Collapse categories" at bounding box center [236, 376] width 29 height 29
checkbox input "false"
